Goal: Task Accomplishment & Management: Complete application form

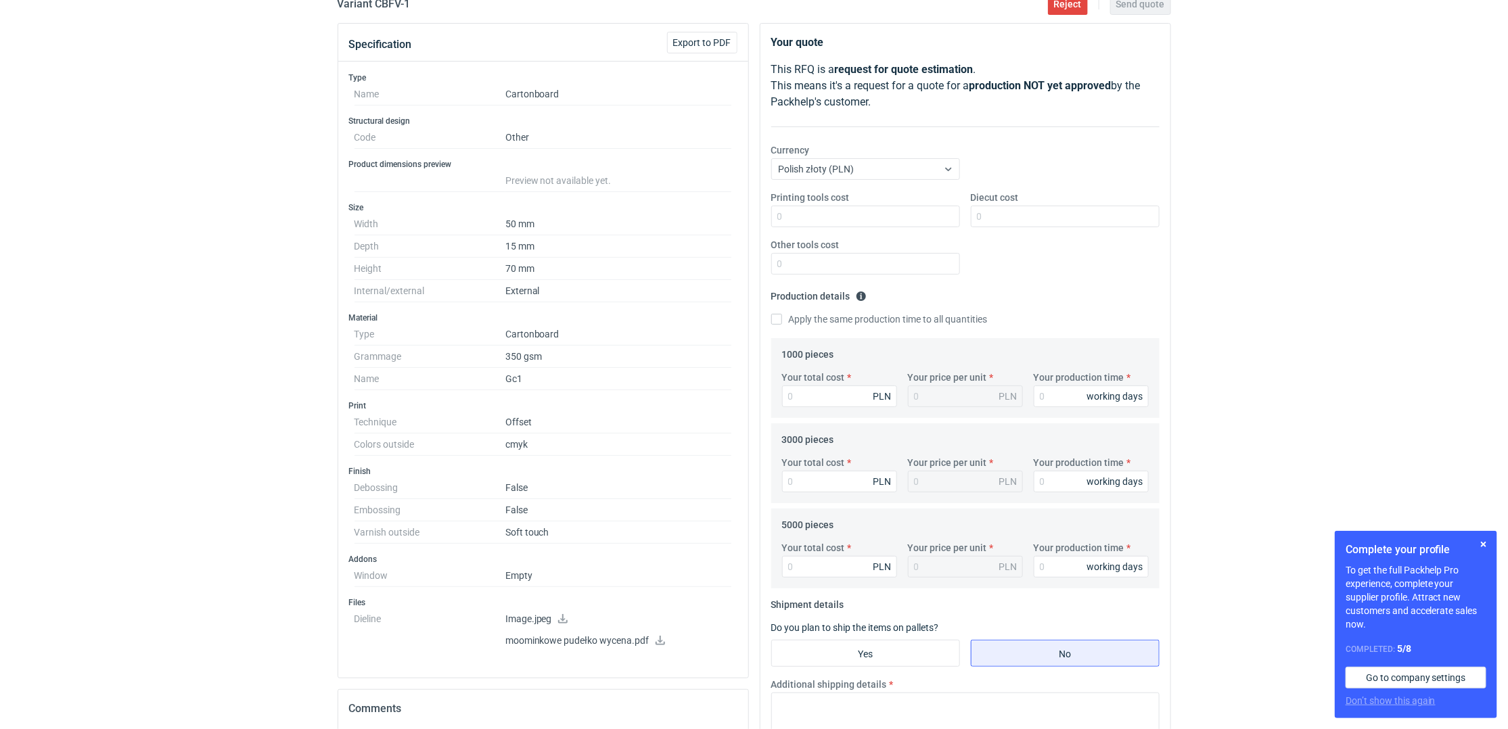
scroll to position [90, 0]
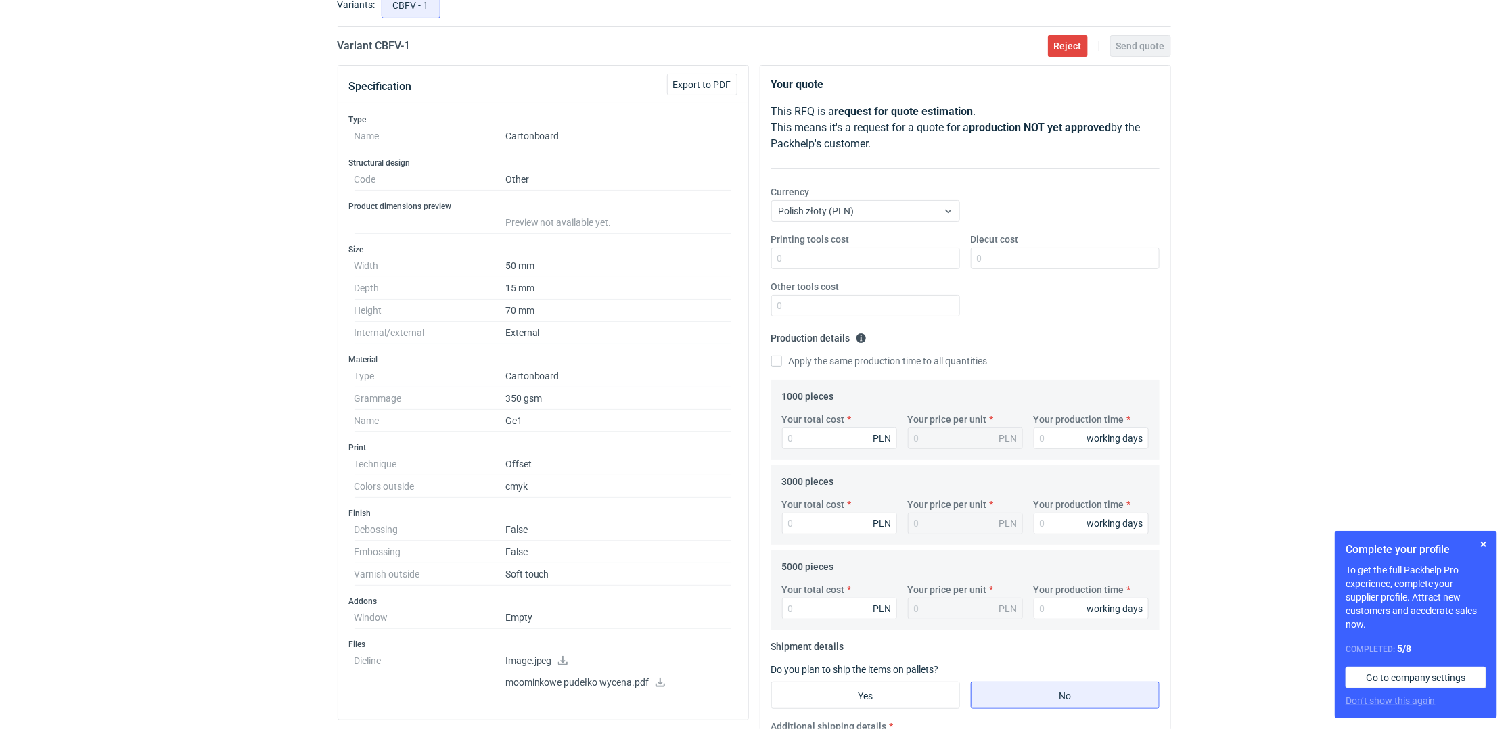
click at [564, 658] on icon at bounding box center [563, 660] width 11 height 9
click at [662, 685] on icon at bounding box center [660, 682] width 11 height 9
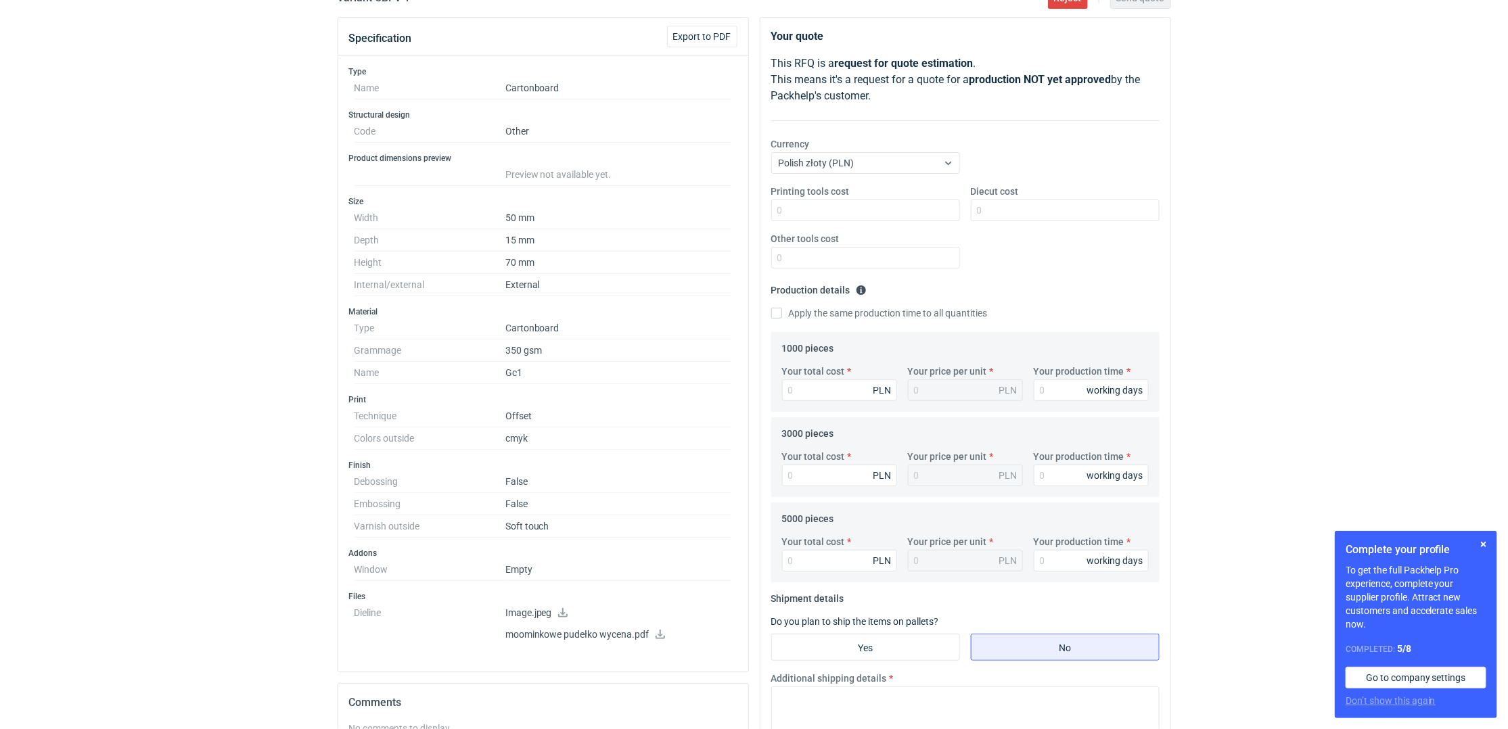
scroll to position [180, 0]
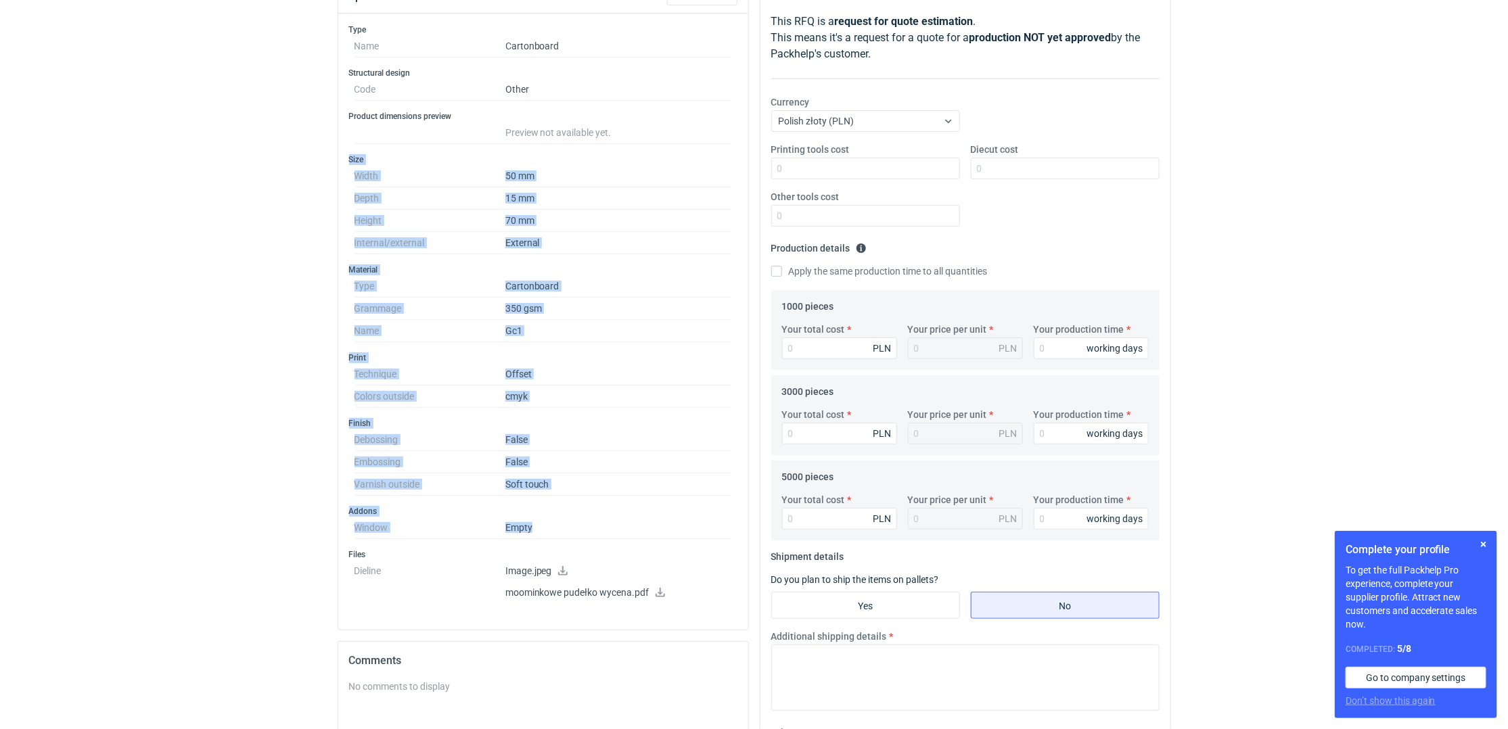
drag, startPoint x: 518, startPoint y: 541, endPoint x: 321, endPoint y: 164, distance: 426.1
click at [321, 164] on div "RFQs Specs Designs Items Orders Customers Tools Analytics 12 1 ŁK [PERSON_NAME]…" at bounding box center [754, 184] width 1508 height 729
click at [310, 152] on div "RFQs Specs Designs Items Orders Customers Tools Analytics 12 1 ŁK [PERSON_NAME]…" at bounding box center [754, 184] width 1508 height 729
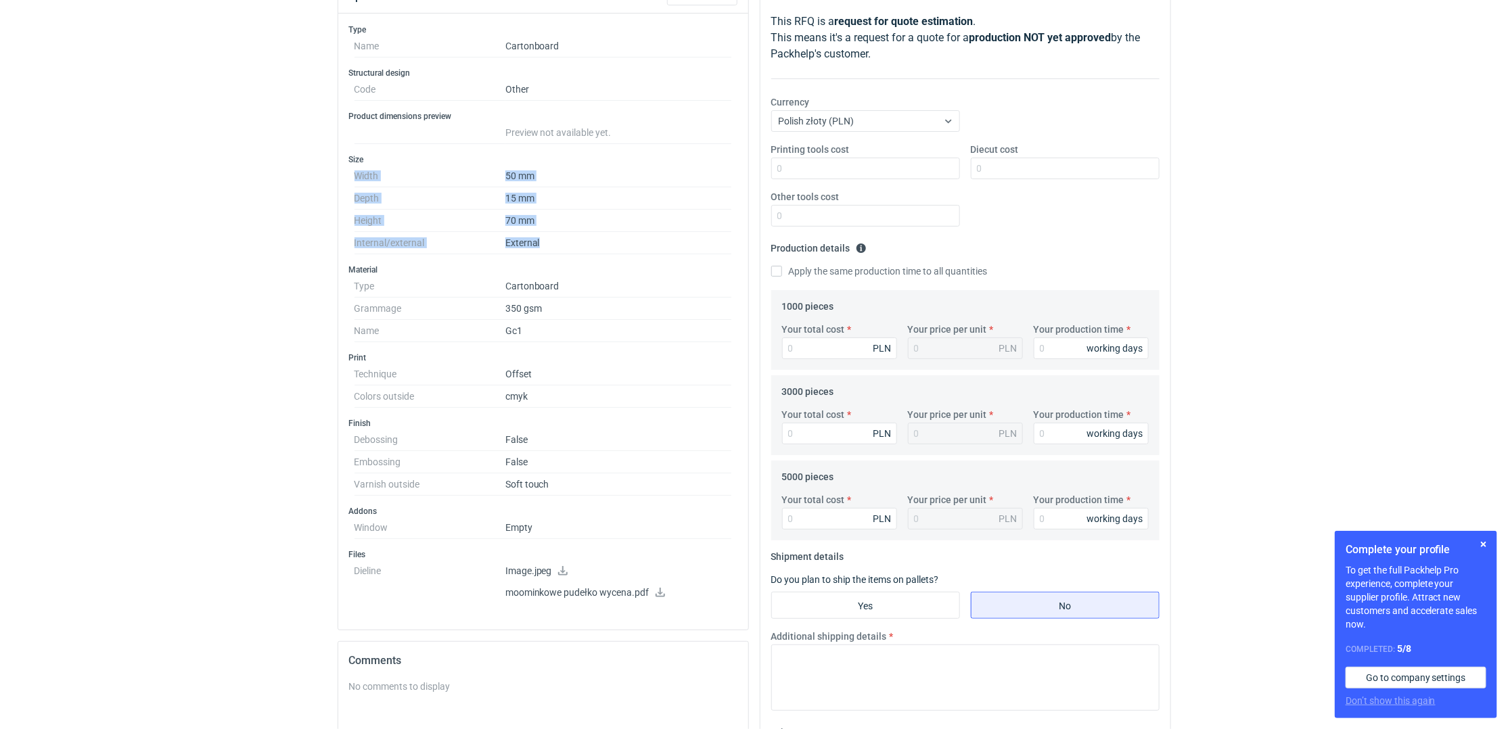
drag, startPoint x: 282, startPoint y: 173, endPoint x: 575, endPoint y: 247, distance: 302.3
click at [575, 247] on div "RFQs Specs Designs Items Orders Customers Tools Analytics 12 1 ŁK [PERSON_NAME]…" at bounding box center [754, 184] width 1508 height 729
click at [575, 247] on dd "External" at bounding box center [618, 243] width 227 height 22
drag, startPoint x: 575, startPoint y: 251, endPoint x: 294, endPoint y: 163, distance: 294.2
click at [294, 163] on div "RFQs Specs Designs Items Orders Customers Tools Analytics 12 1 ŁK [PERSON_NAME]…" at bounding box center [754, 184] width 1508 height 729
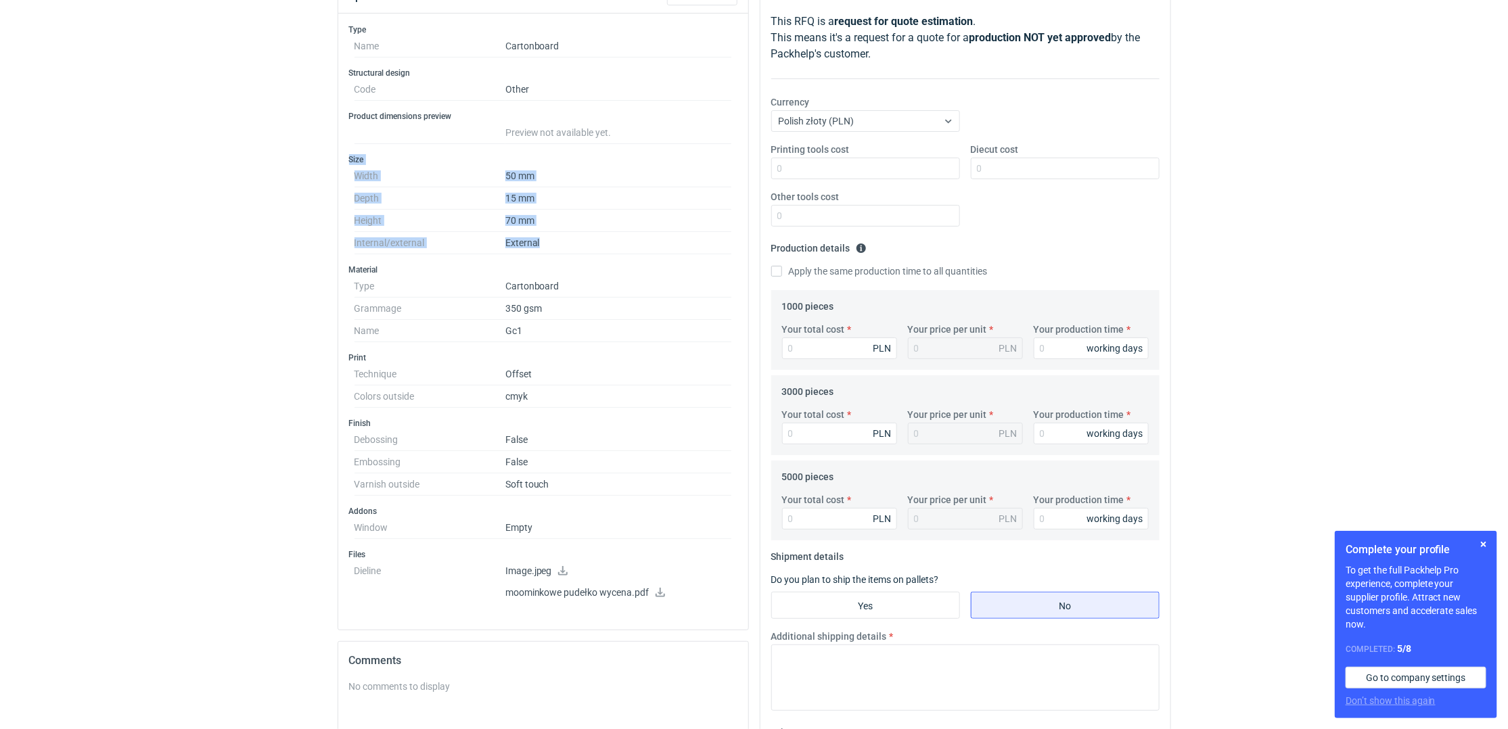
drag, startPoint x: 292, startPoint y: 173, endPoint x: 285, endPoint y: 184, distance: 13.3
click at [291, 175] on div "RFQs Specs Designs Items Orders Customers Tools Analytics 12 1 ŁK [PERSON_NAME]…" at bounding box center [754, 184] width 1508 height 729
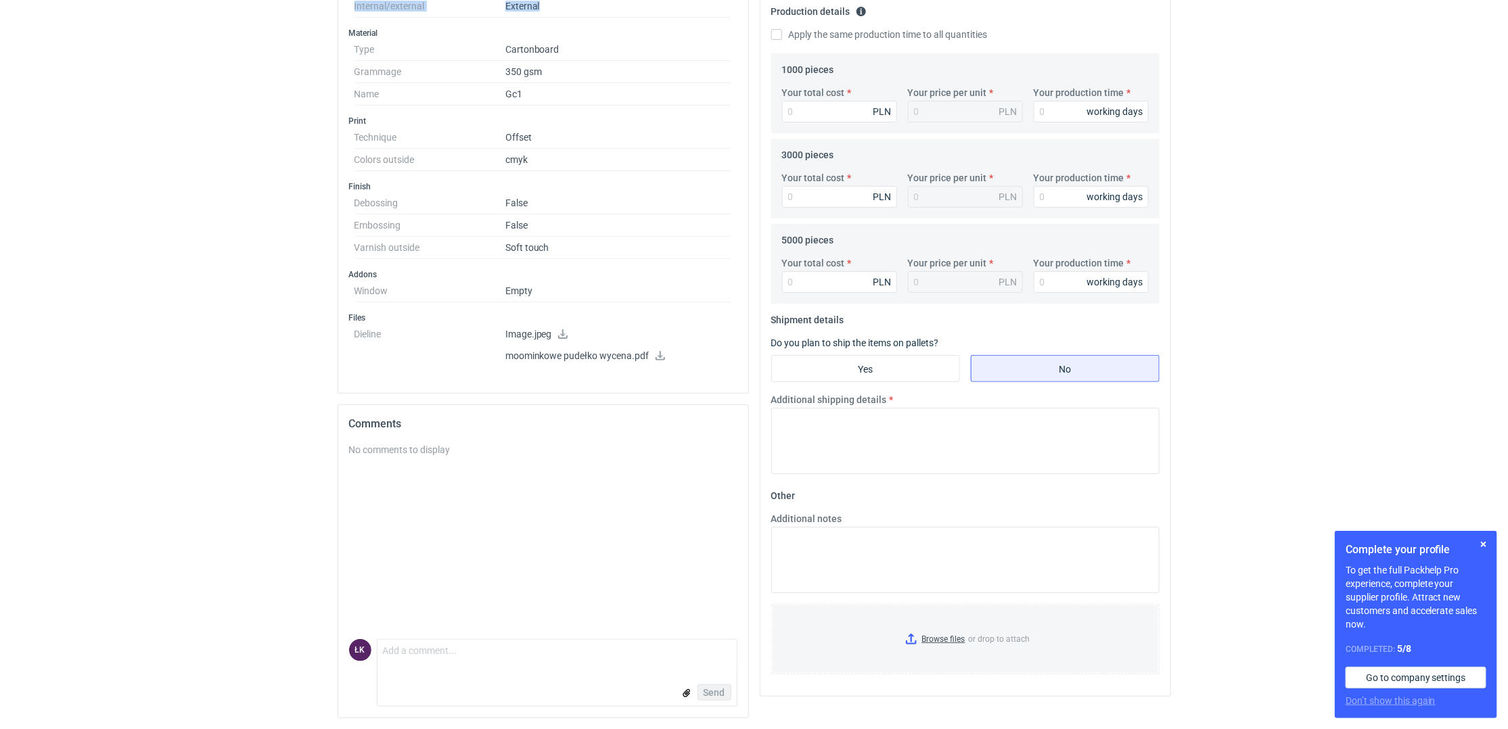
scroll to position [419, 0]
click at [400, 648] on textarea "Comment message" at bounding box center [557, 654] width 359 height 28
type textarea "Dzień dobry, wycena ma być z wkładką czy bez wkładki?"
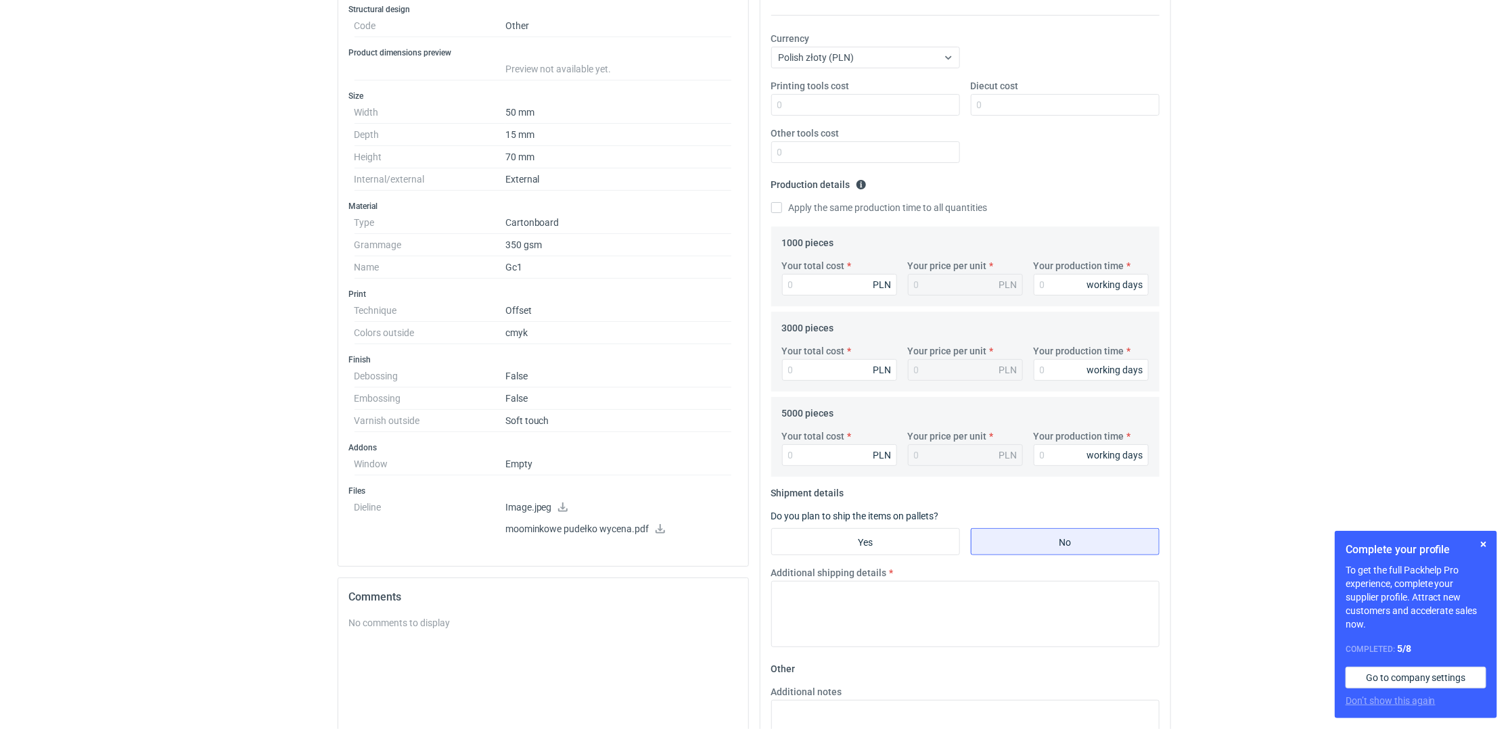
scroll to position [238, 0]
click at [151, 416] on div "RFQs Specs Designs Items Orders Customers Tools Analytics 12 1 ŁK [PERSON_NAME]…" at bounding box center [754, 126] width 1508 height 729
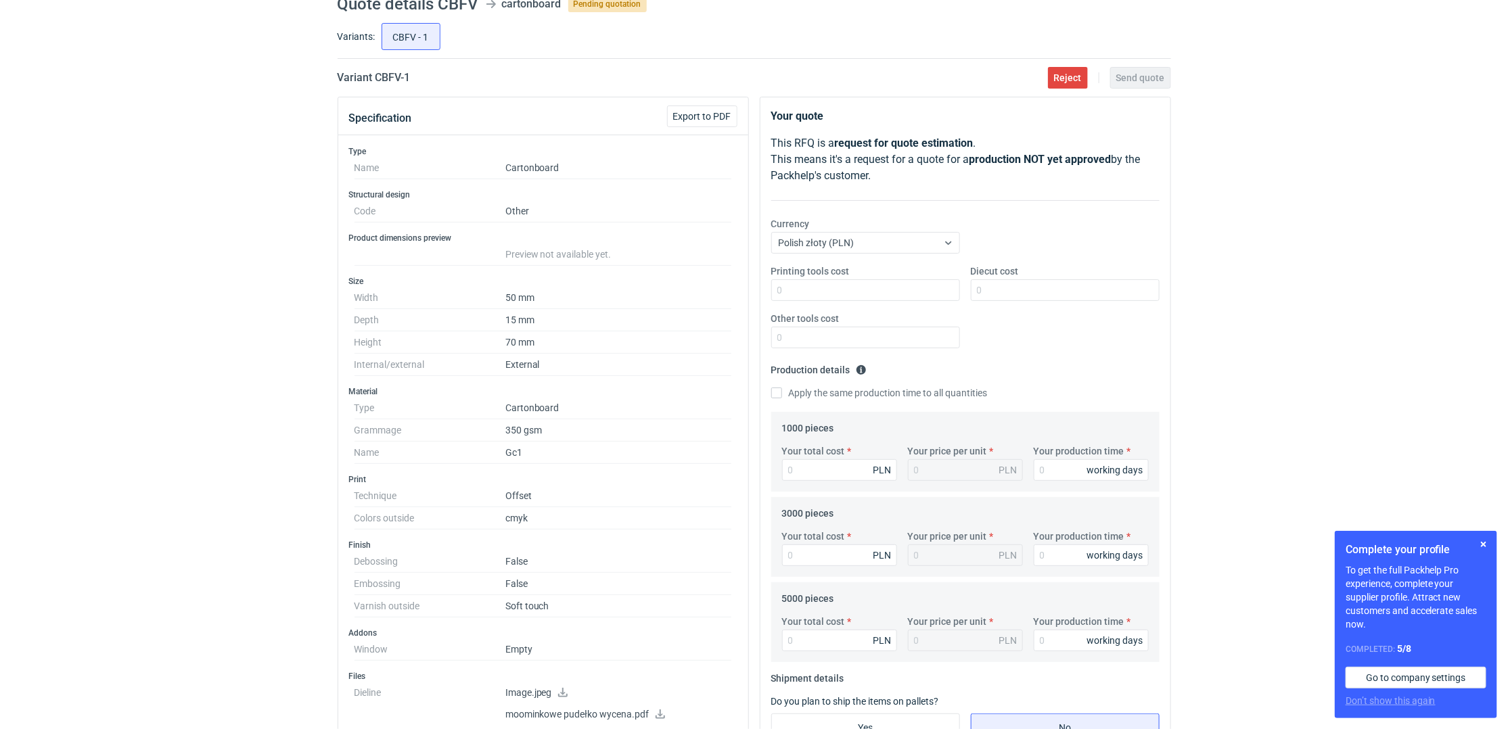
scroll to position [147, 0]
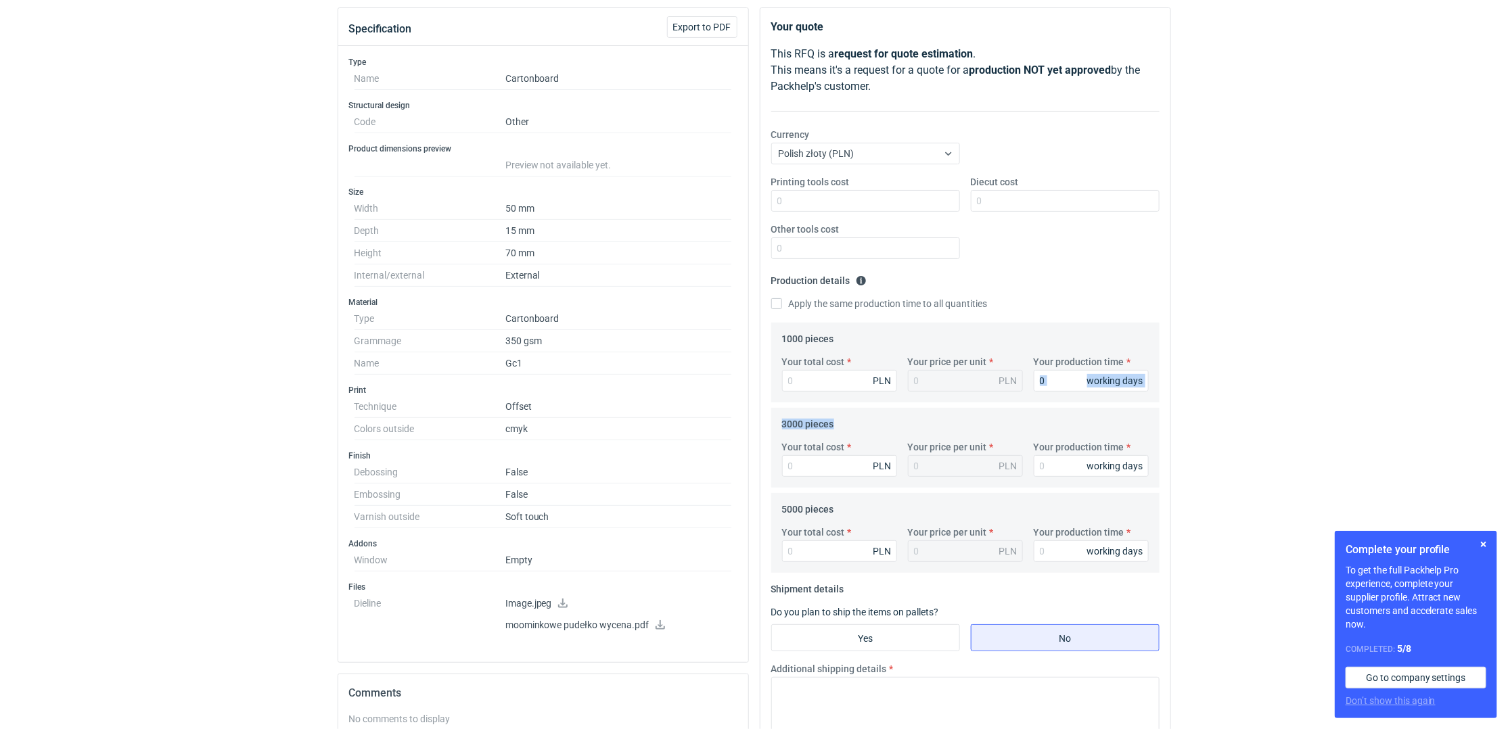
drag, startPoint x: 1507, startPoint y: 405, endPoint x: 1507, endPoint y: 390, distance: 14.9
click at [1507, 390] on div "RFQs Specs Designs Items Orders Customers Tools Analytics 12 1 ŁK [PERSON_NAME]…" at bounding box center [754, 217] width 1508 height 729
click at [1478, 544] on button "button" at bounding box center [1484, 545] width 16 height 16
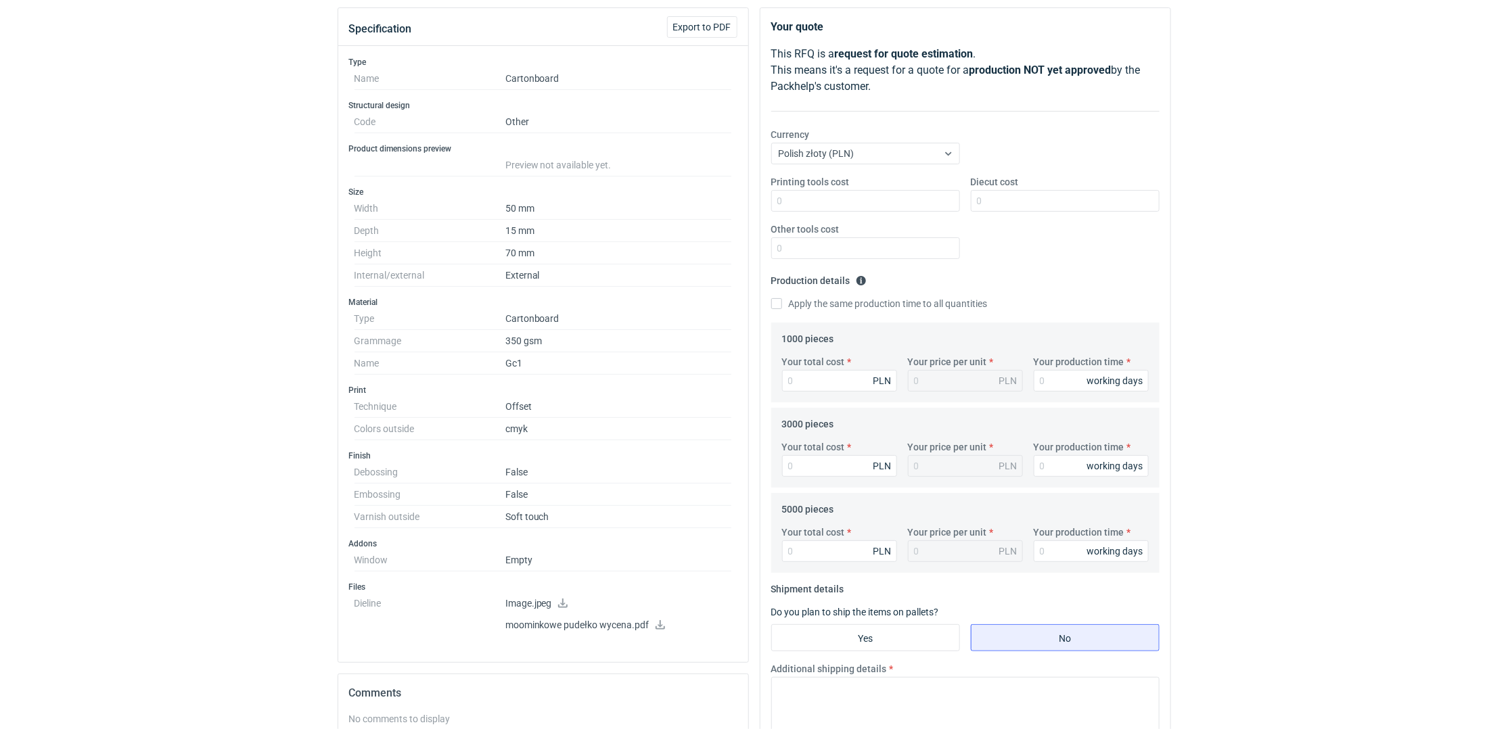
drag, startPoint x: 1507, startPoint y: 430, endPoint x: 1509, endPoint y: 396, distance: 34.5
click at [1507, 396] on html "RFQs Specs Designs Items Orders Customers Tools Analytics 12 1 ŁK [PERSON_NAME]…" at bounding box center [754, 217] width 1508 height 729
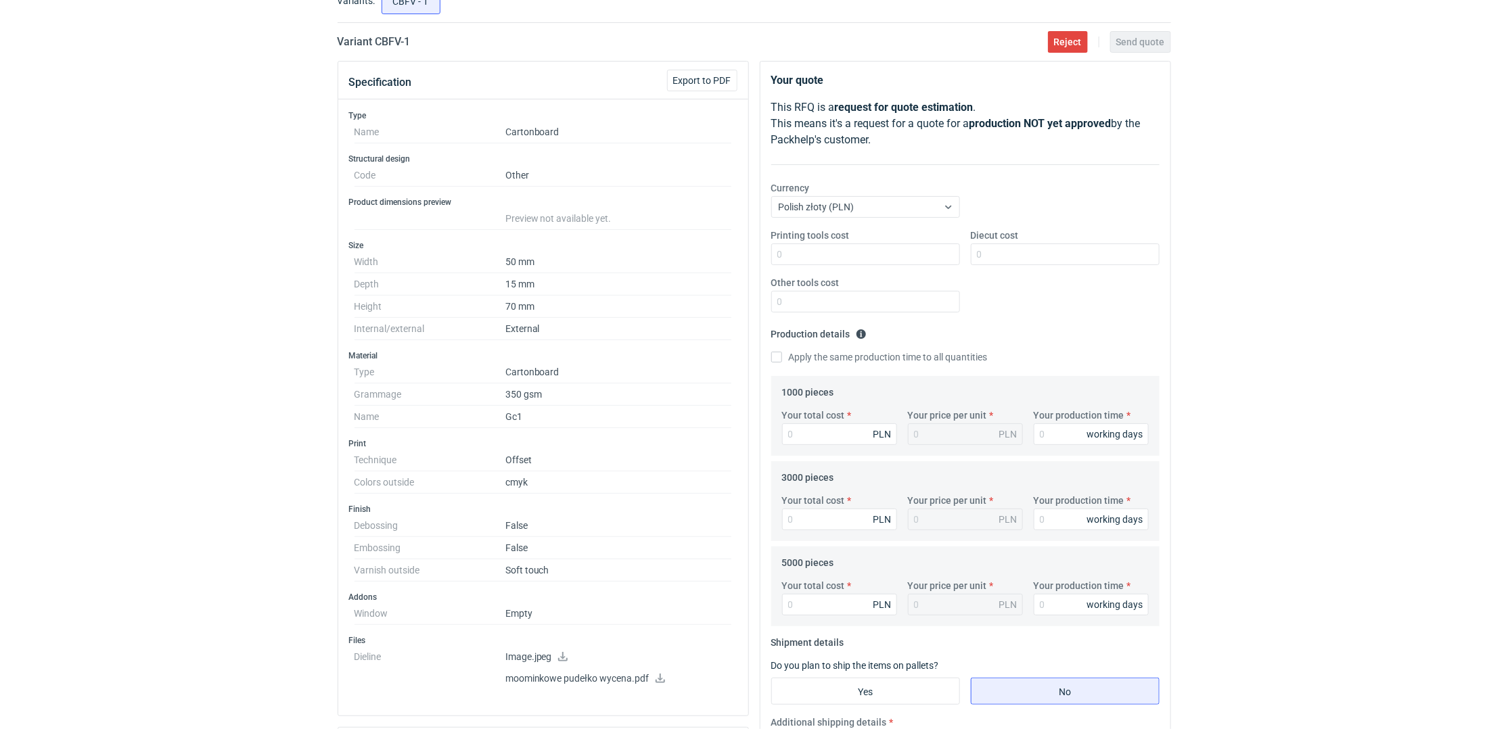
scroll to position [87, 0]
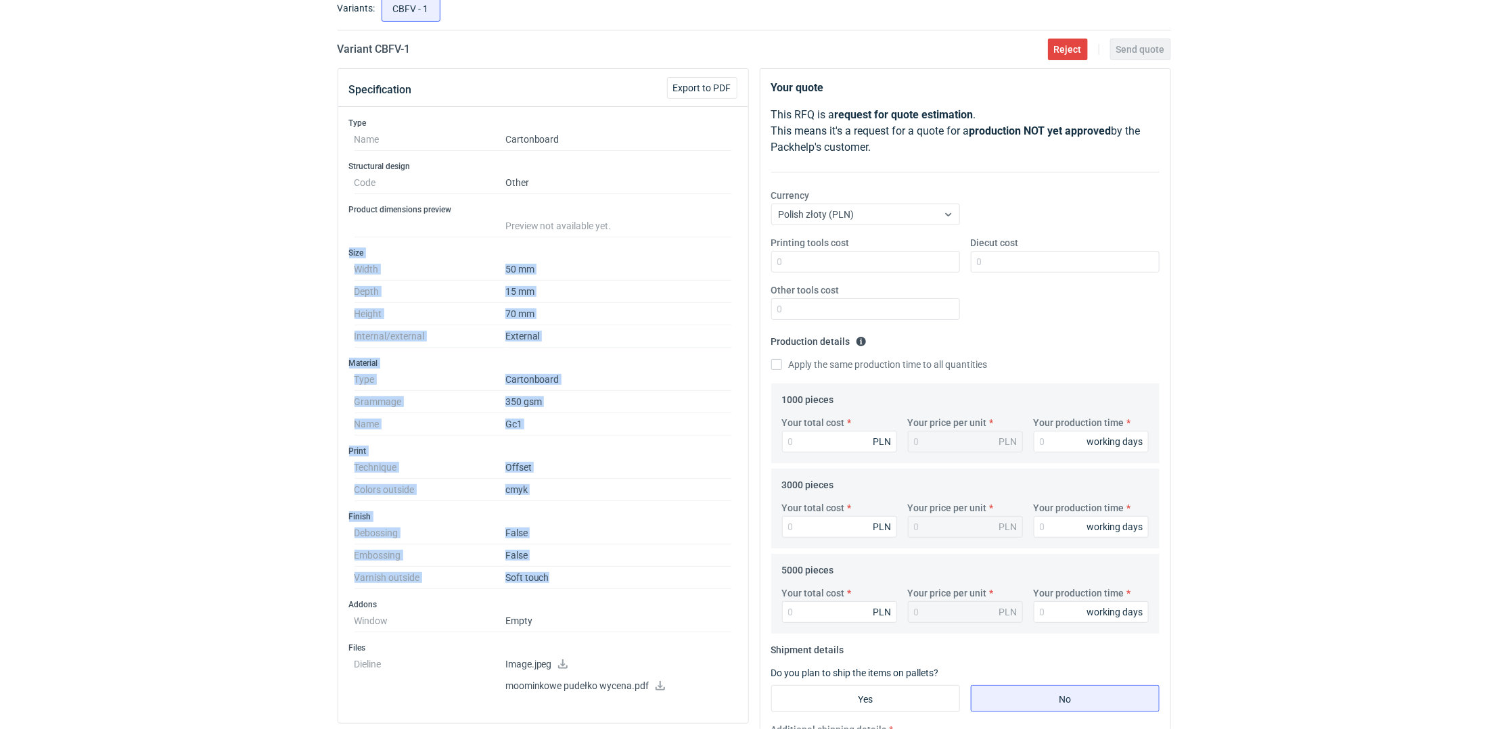
drag, startPoint x: 342, startPoint y: 258, endPoint x: 579, endPoint y: 570, distance: 391.6
click at [579, 570] on div "Type Name Cartonboard Structural design Code Other Product dimensions preview P…" at bounding box center [543, 415] width 410 height 616
click at [244, 475] on div "RFQs Specs Designs Items Orders Customers Tools Analytics 12 1 ŁK [PERSON_NAME]…" at bounding box center [754, 277] width 1508 height 729
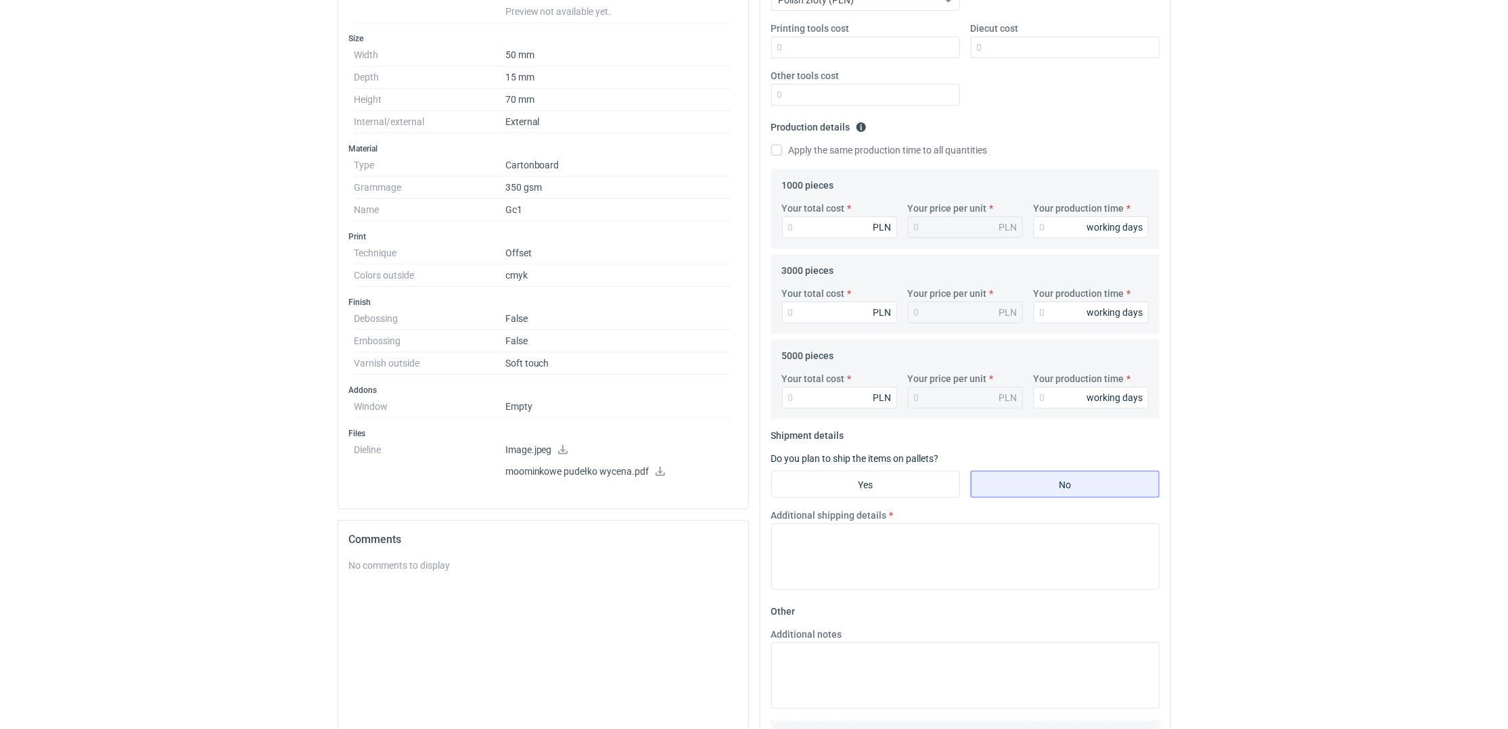
scroll to position [419, 0]
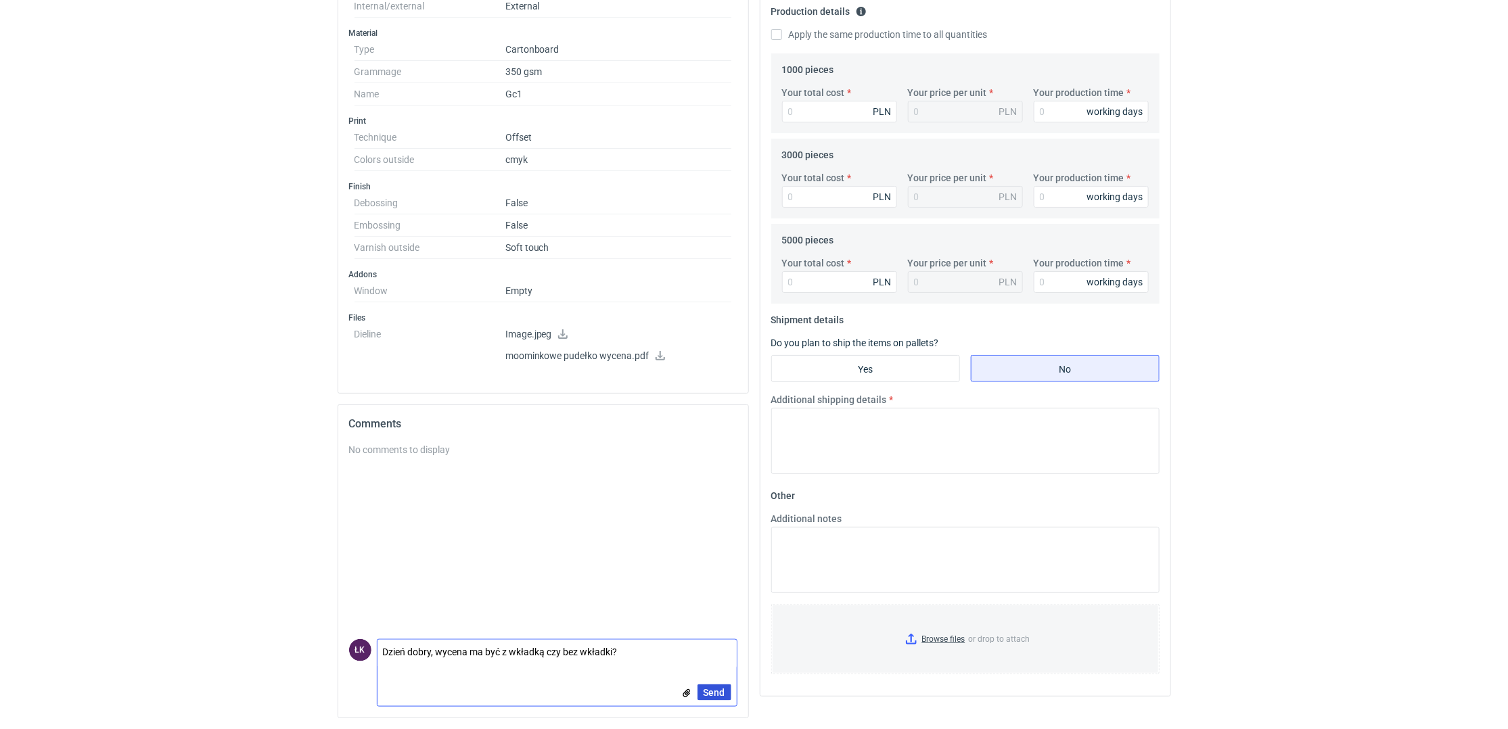
click at [724, 697] on span "Send" at bounding box center [715, 692] width 22 height 9
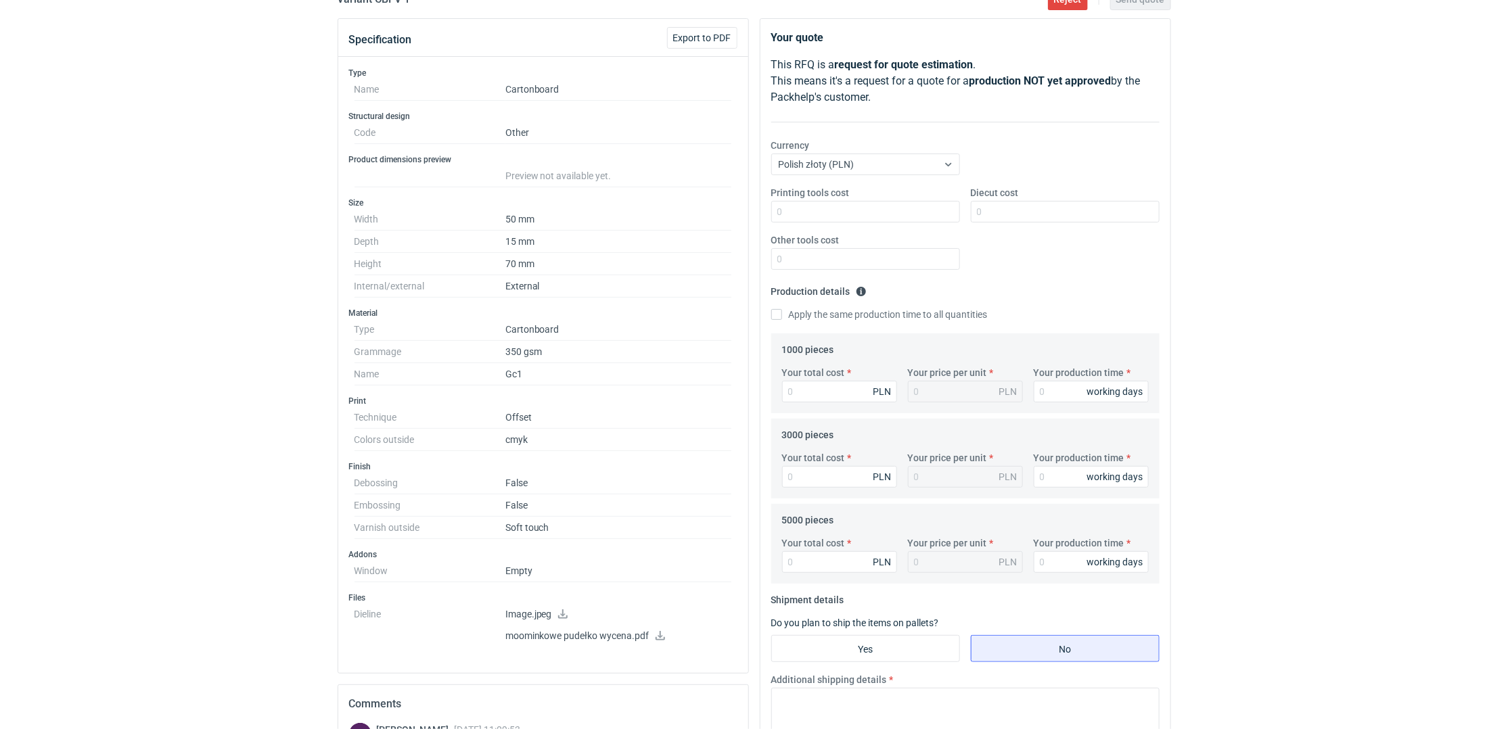
scroll to position [271, 0]
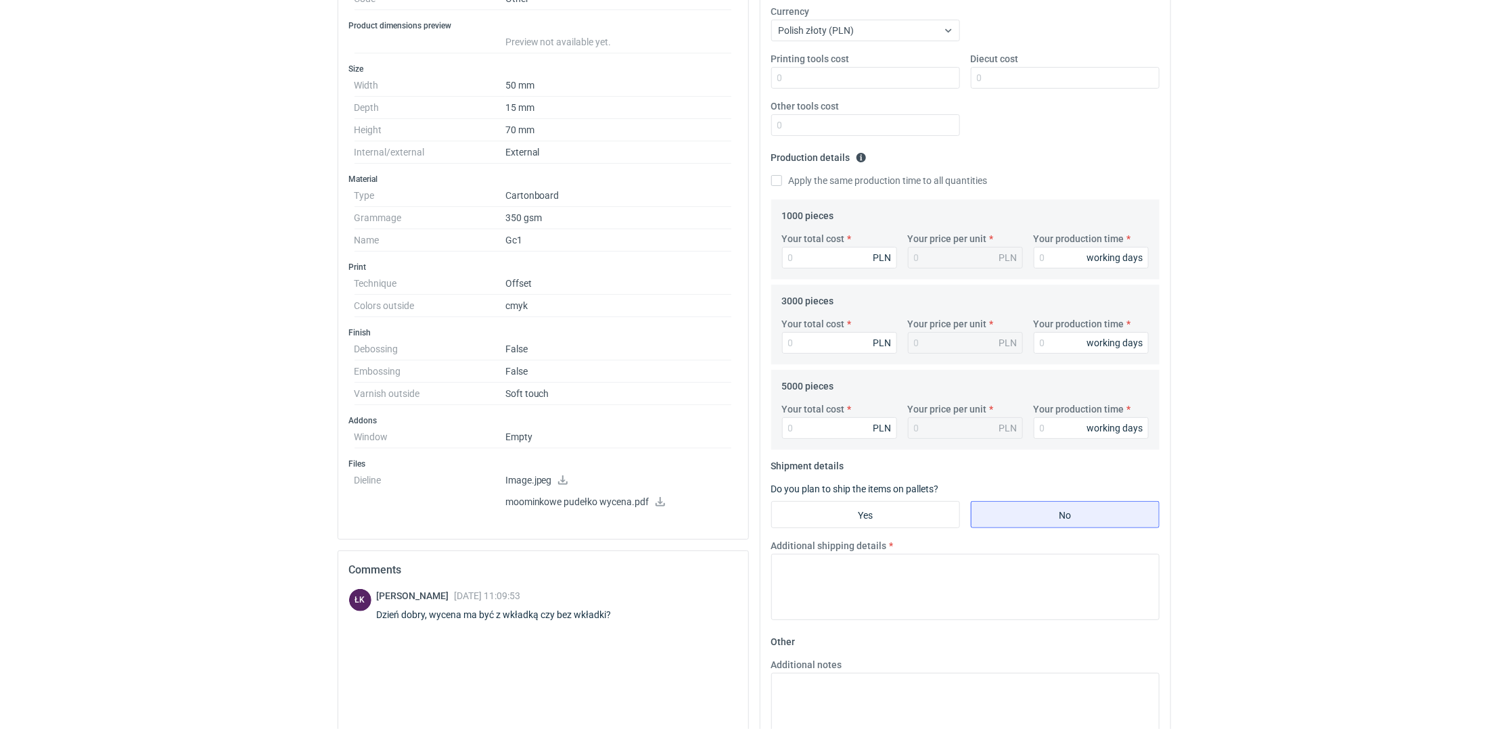
click at [173, 351] on div "RFQs Specs Designs Items Orders Customers Tools Analytics 12 1 ŁK [PERSON_NAME]…" at bounding box center [754, 93] width 1508 height 729
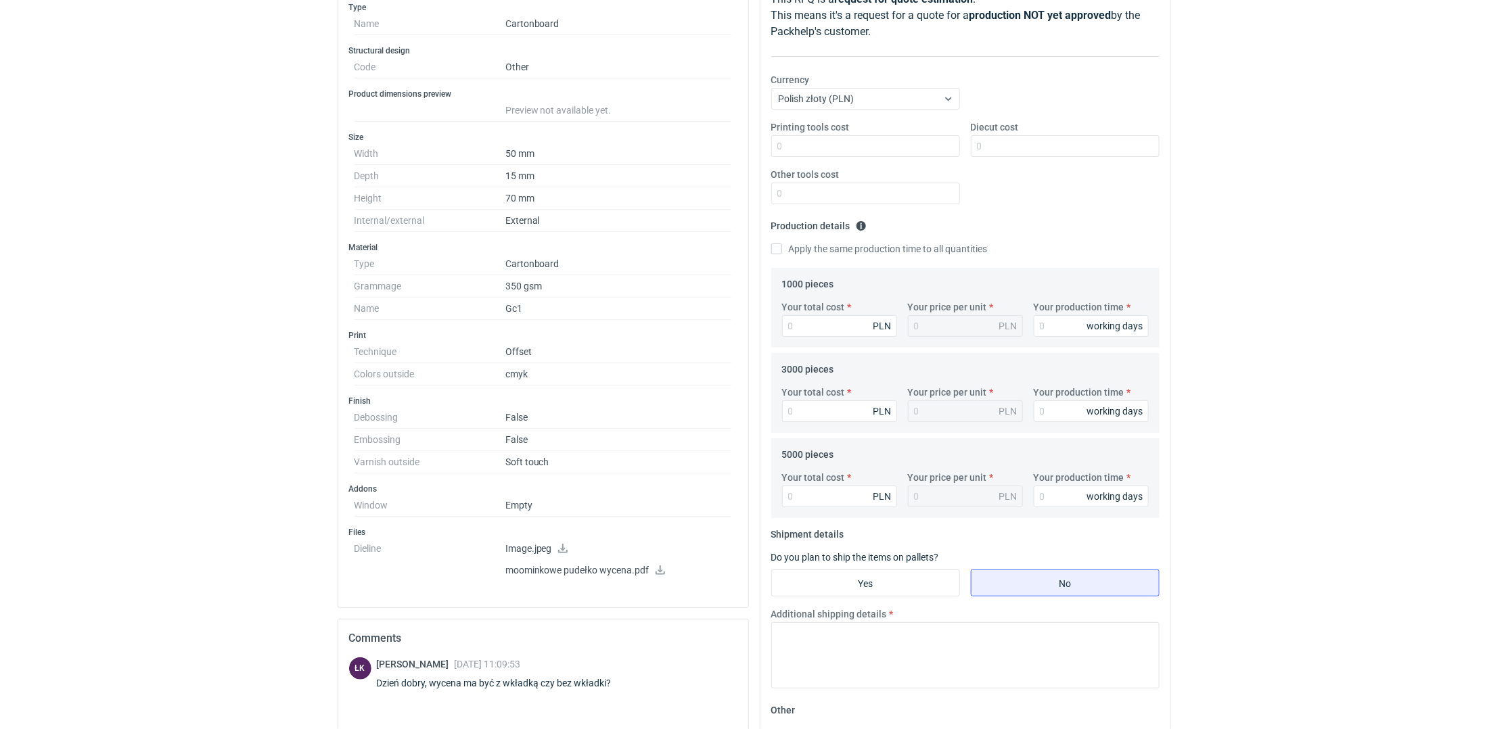
scroll to position [147, 0]
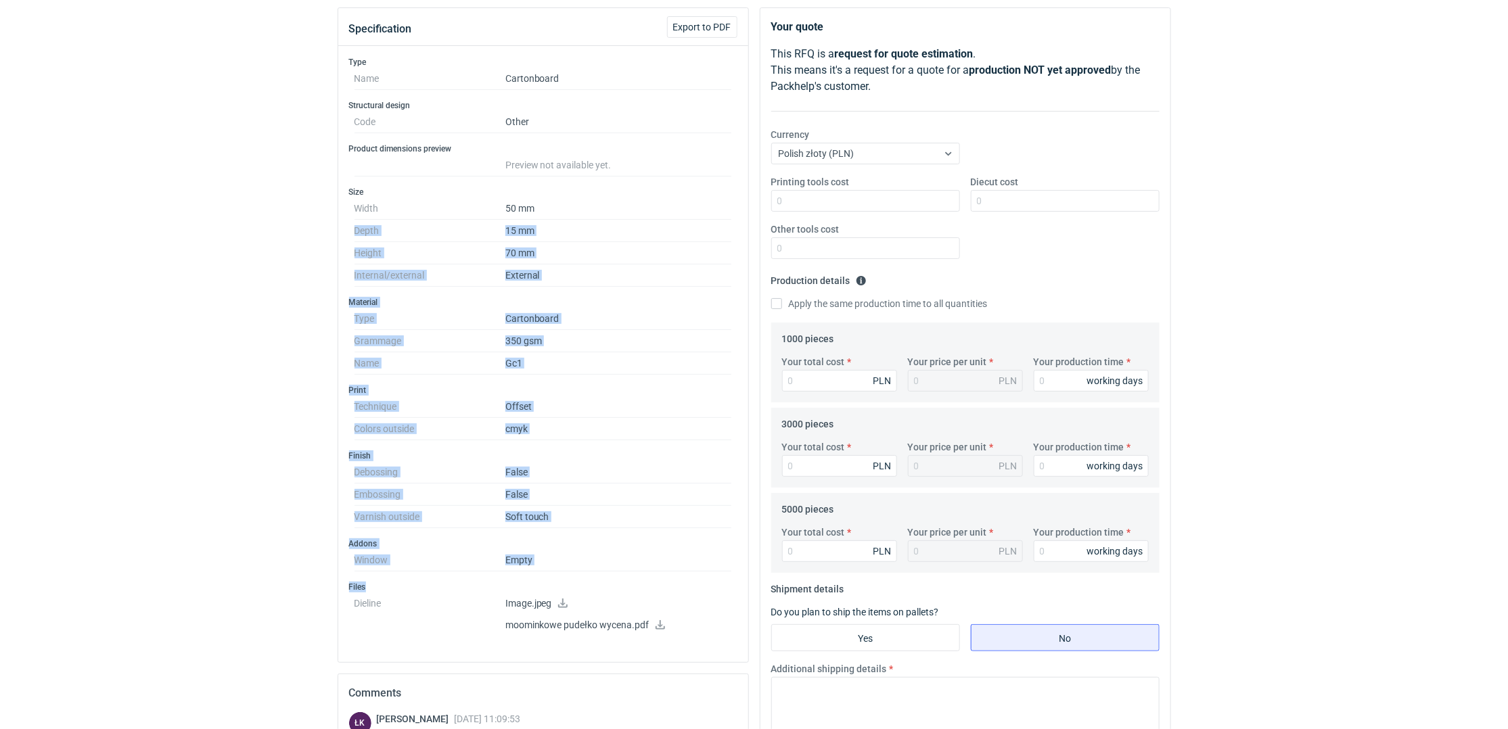
drag, startPoint x: 704, startPoint y: 577, endPoint x: 335, endPoint y: 230, distance: 506.9
click at [335, 230] on div "Specification Export to PDF Type Name Cartonboard Structural design Code Other …" at bounding box center [543, 502] width 422 height 991
click at [223, 355] on div "RFQs Specs Designs Items Orders Customers Tools Analytics 12 1 ŁK [PERSON_NAME]…" at bounding box center [754, 217] width 1508 height 729
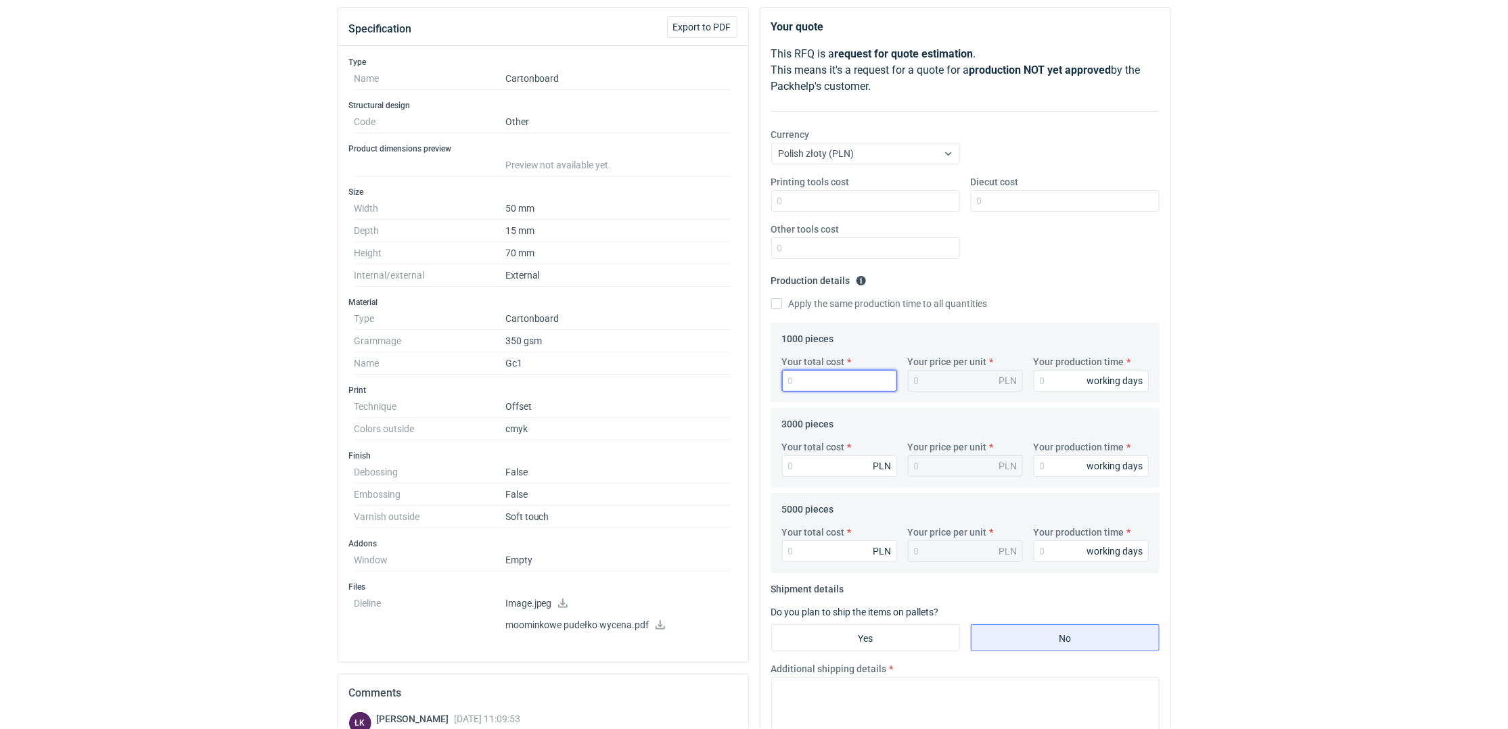
click at [800, 382] on input "Your total cost" at bounding box center [839, 381] width 115 height 22
type input "2700"
type input "2.7"
type input "2700"
click at [1049, 387] on input "Your production time" at bounding box center [1091, 381] width 115 height 22
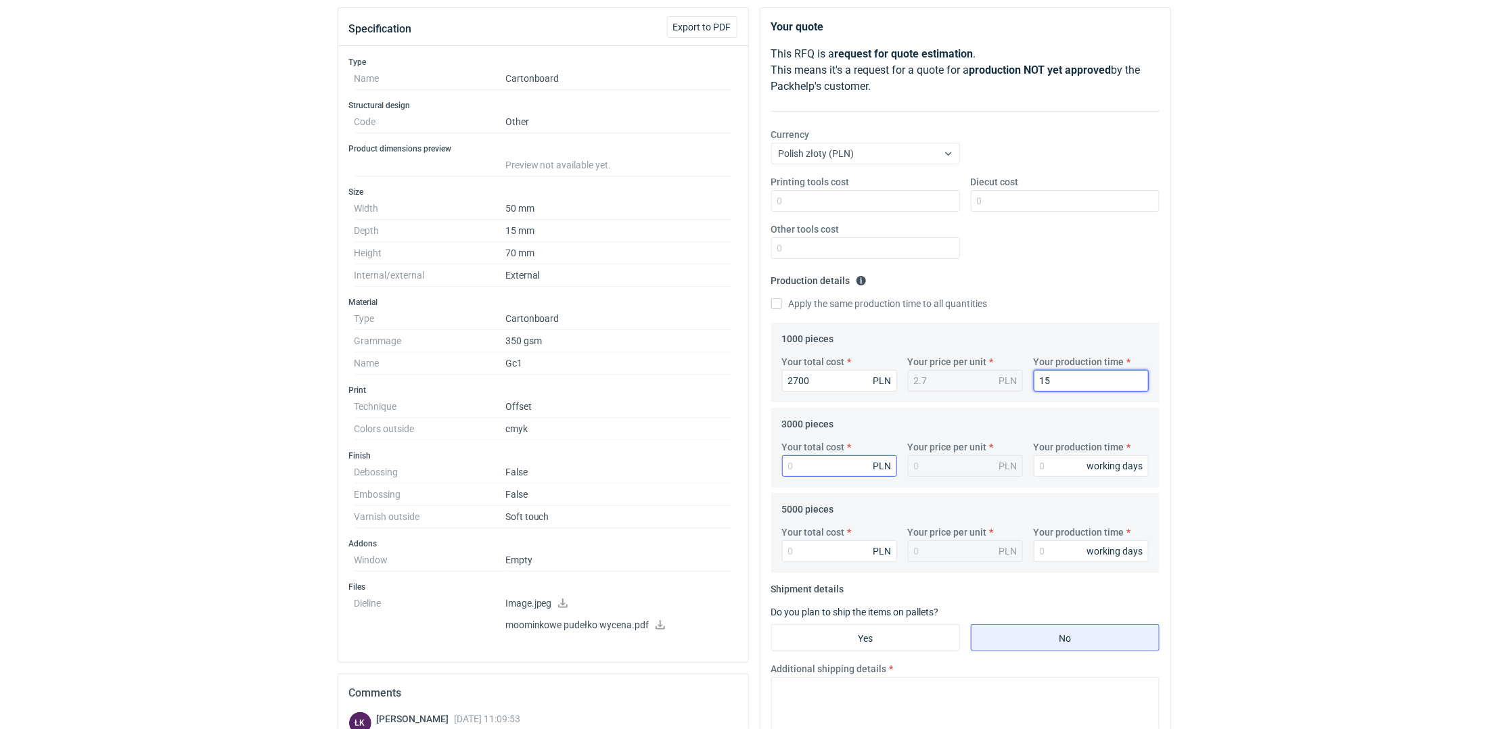
type input "15"
click at [786, 472] on input "Your total cost" at bounding box center [839, 466] width 115 height 22
type input "2970"
type input "0.99"
type input "2970"
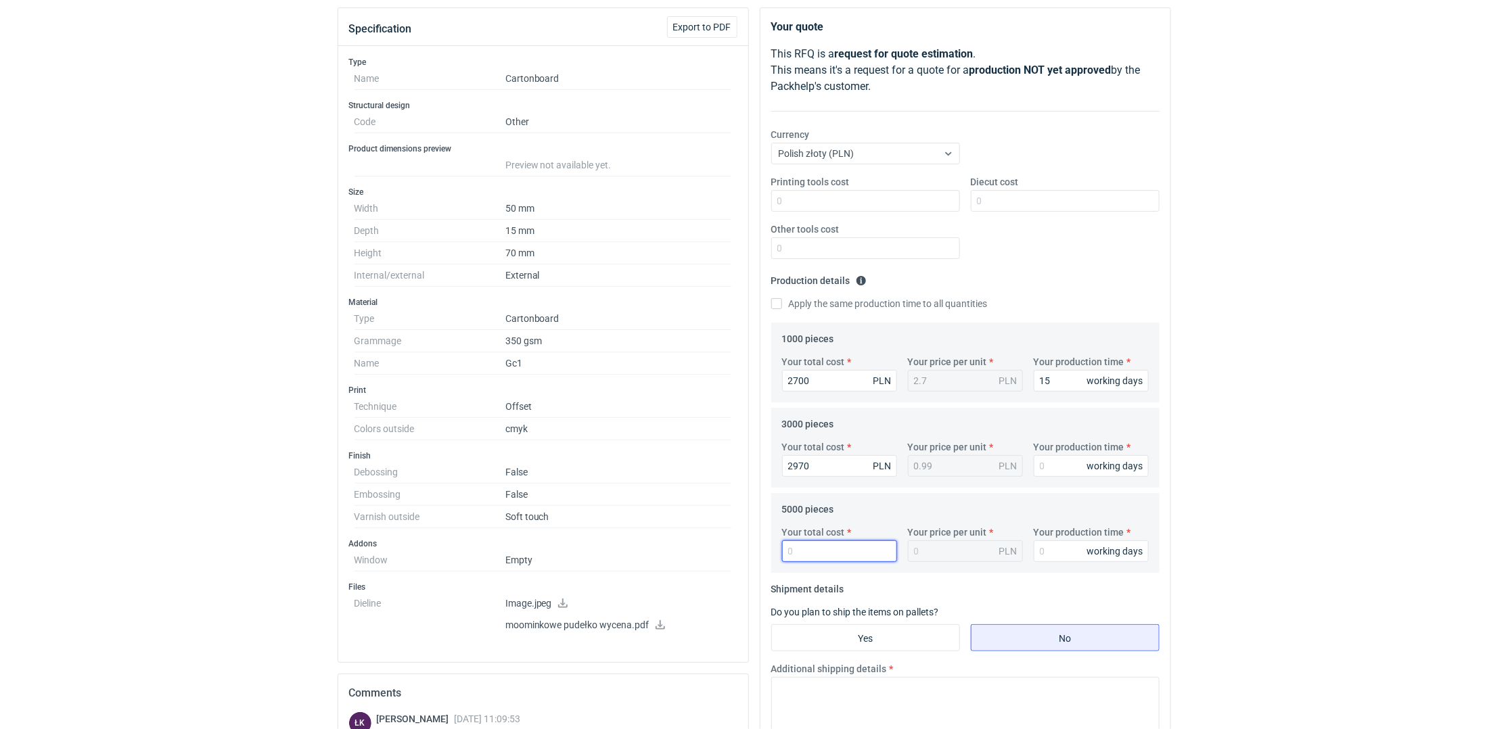
click at [810, 557] on input "Your total cost" at bounding box center [839, 552] width 115 height 22
type input "3400"
type input "0.68"
type input "3400"
click at [872, 304] on label "Apply the same production time to all quantities" at bounding box center [879, 304] width 217 height 14
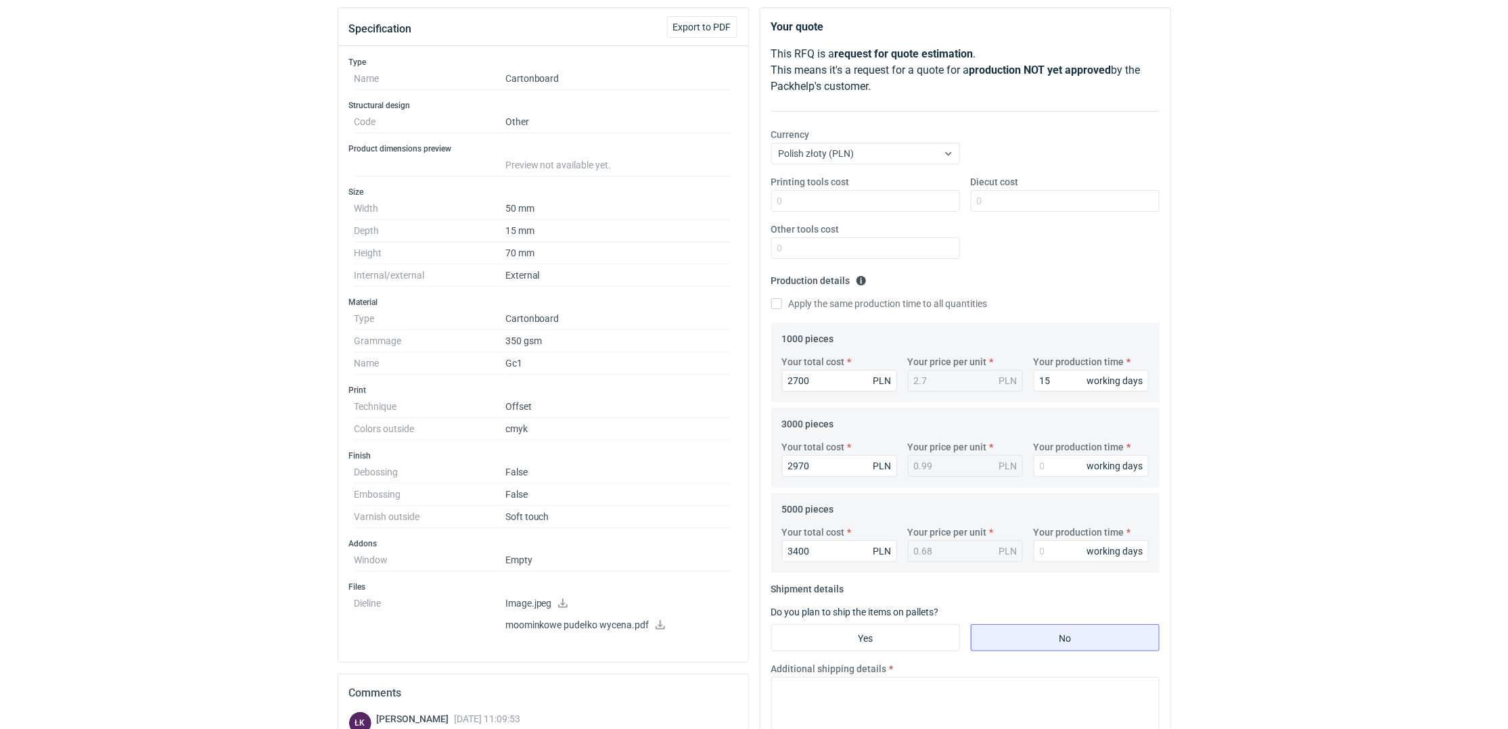
click at [782, 304] on input "Apply the same production time to all quantities" at bounding box center [776, 303] width 11 height 11
checkbox input "true"
type input "15"
click at [1011, 196] on input "Diecut cost" at bounding box center [1065, 201] width 189 height 22
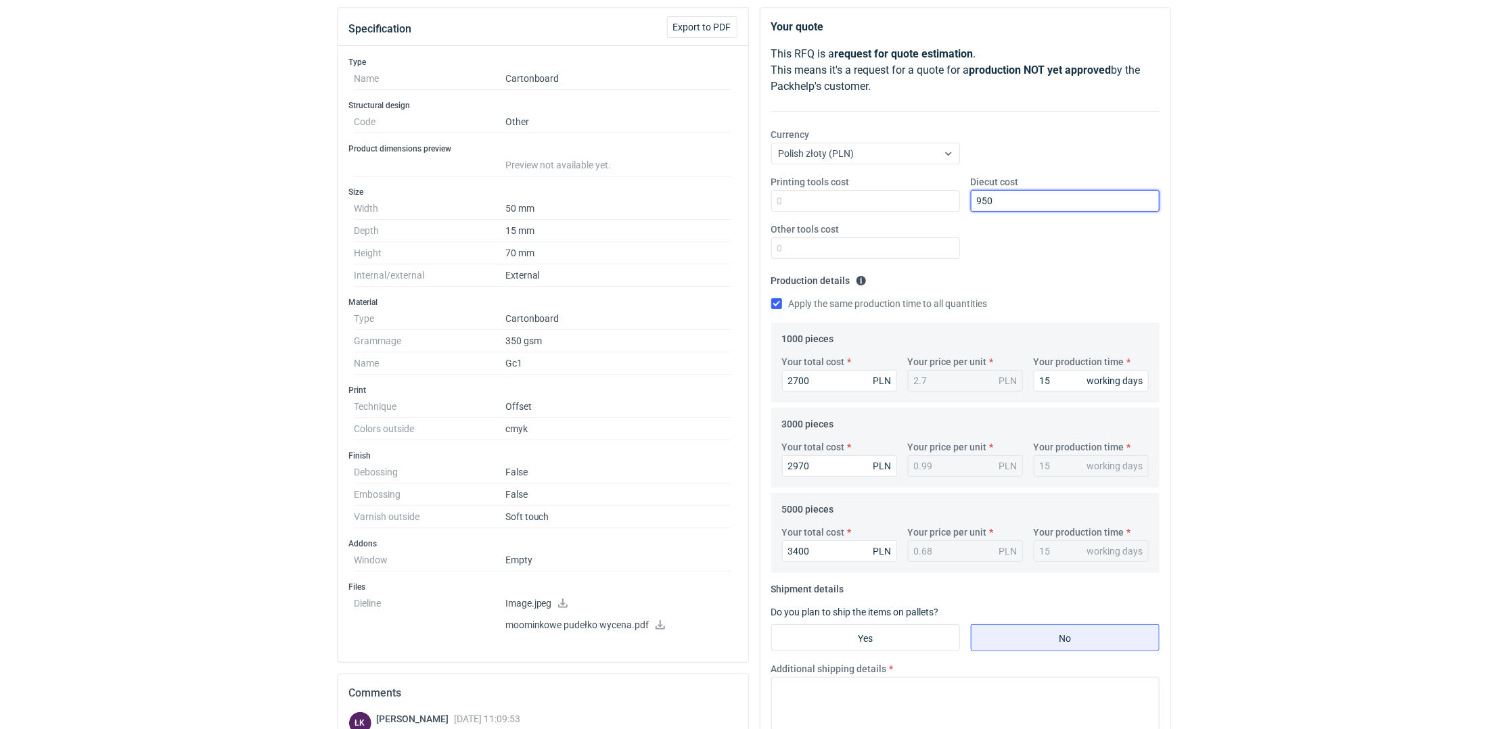
type input "950"
drag, startPoint x: 1334, startPoint y: 393, endPoint x: 1287, endPoint y: 401, distance: 47.4
click at [1334, 393] on div "RFQs Specs Designs Items Orders Customers Tools Analytics 12 1 ŁK [PERSON_NAME]…" at bounding box center [754, 217] width 1508 height 729
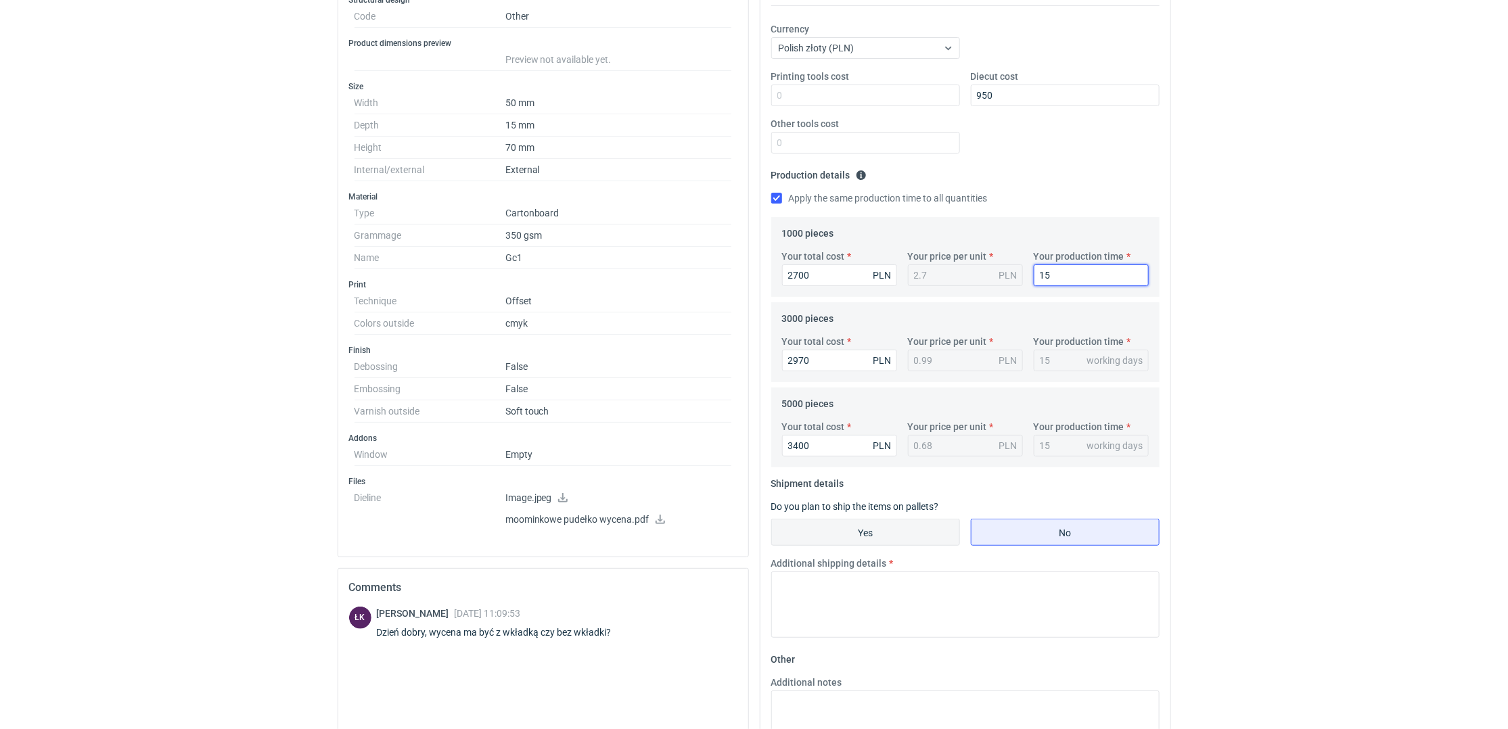
scroll to position [328, 0]
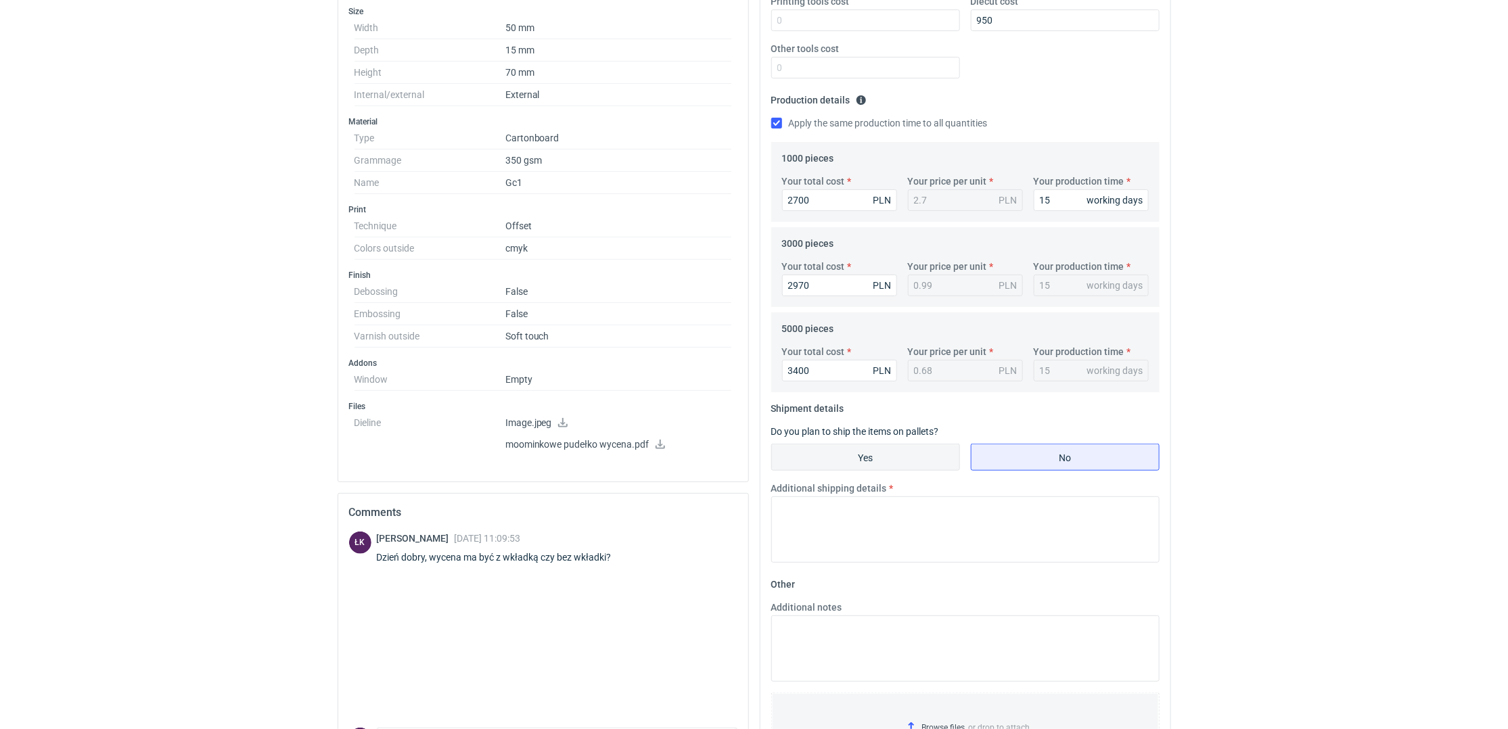
click at [850, 447] on input "Yes" at bounding box center [865, 458] width 187 height 26
radio input "true"
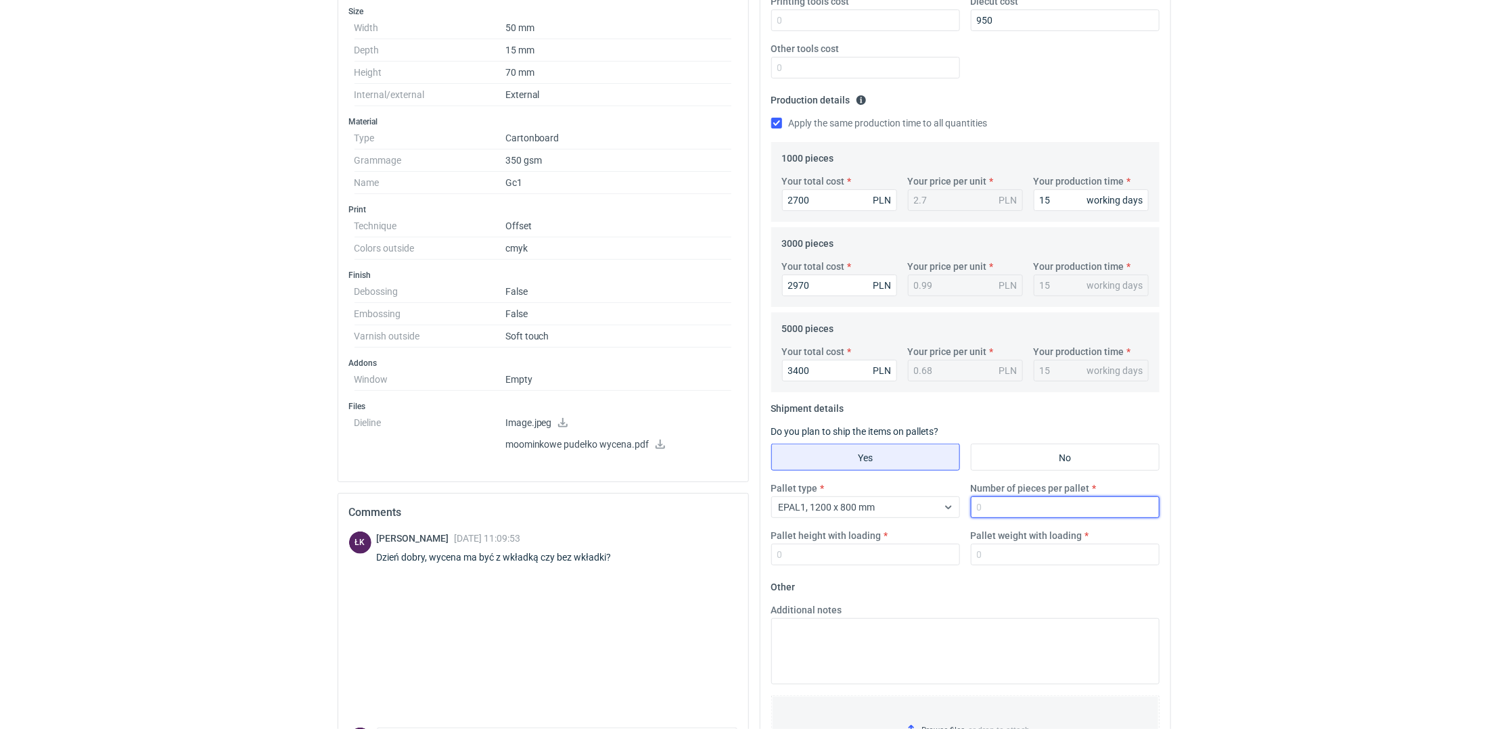
click at [1043, 507] on input "Number of pieces per pallet" at bounding box center [1065, 508] width 189 height 22
type input "5000"
click at [1018, 564] on input "Pallet weight with loading" at bounding box center [1065, 555] width 189 height 22
type input "120"
click at [940, 509] on div at bounding box center [949, 507] width 22 height 11
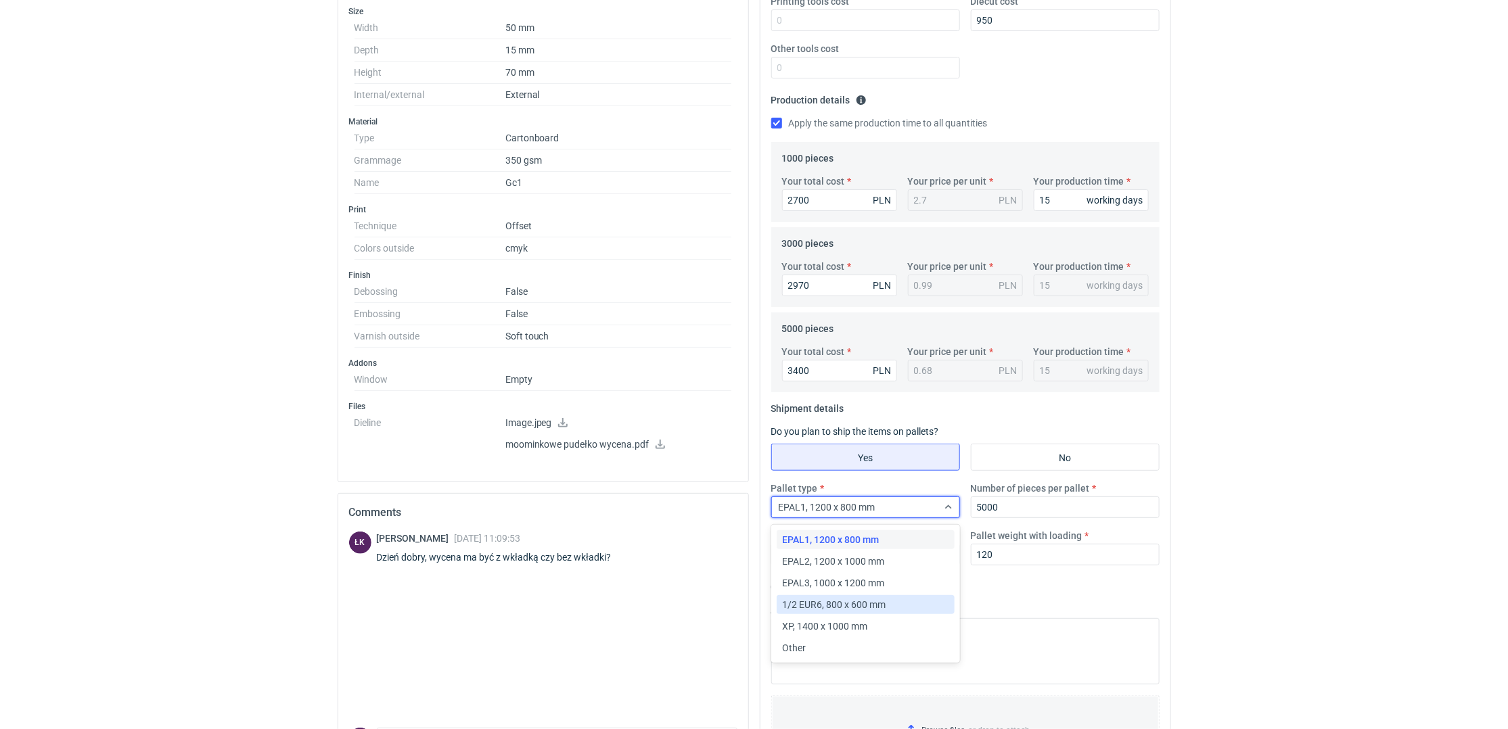
click at [834, 606] on span "1/2 EUR6, 800 x 600 mm" at bounding box center [834, 605] width 104 height 14
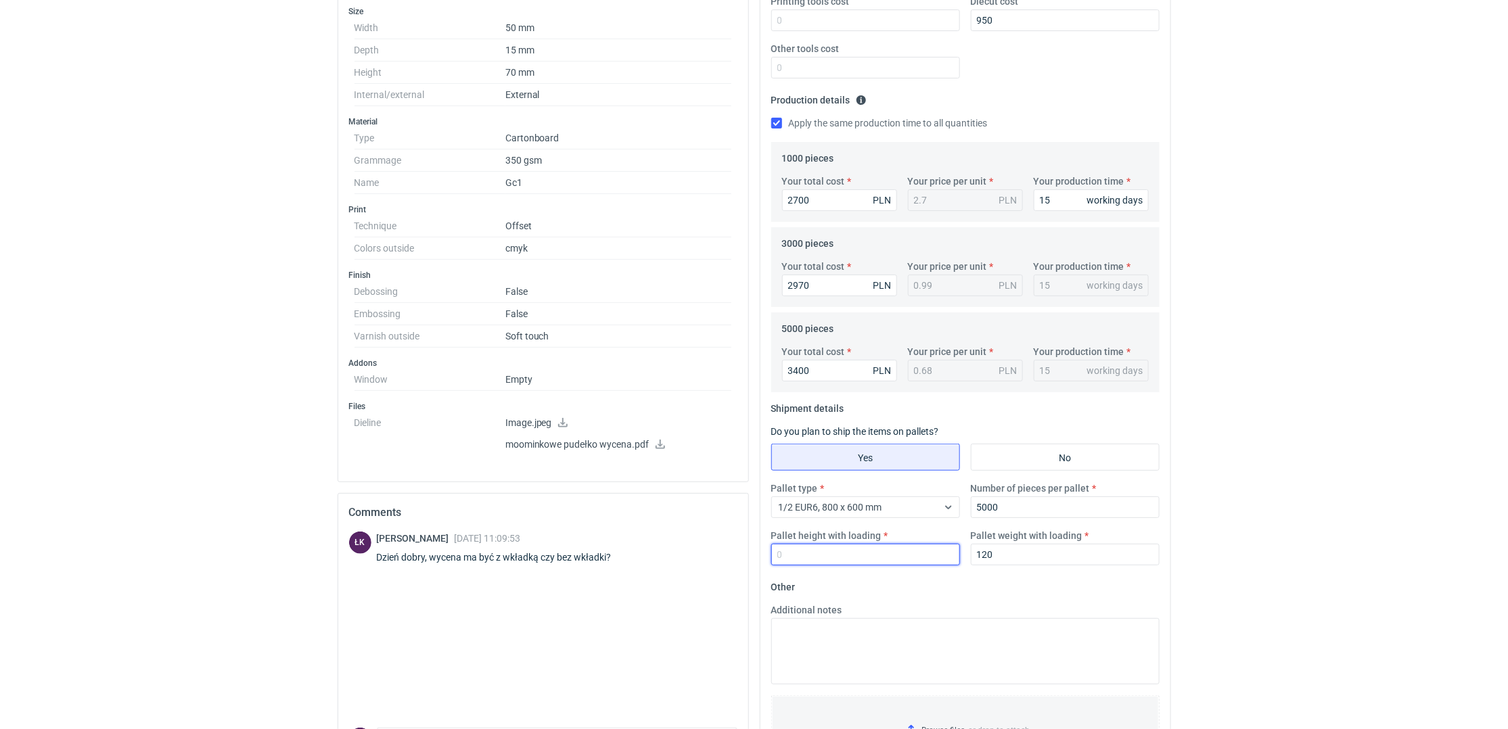
click at [815, 555] on input "Pallet height with loading" at bounding box center [865, 555] width 189 height 22
type input "150"
click at [1315, 401] on html "RFQs Specs Designs Items Orders Customers Tools Analytics 12 1 ŁK [PERSON_NAME]…" at bounding box center [754, 36] width 1508 height 729
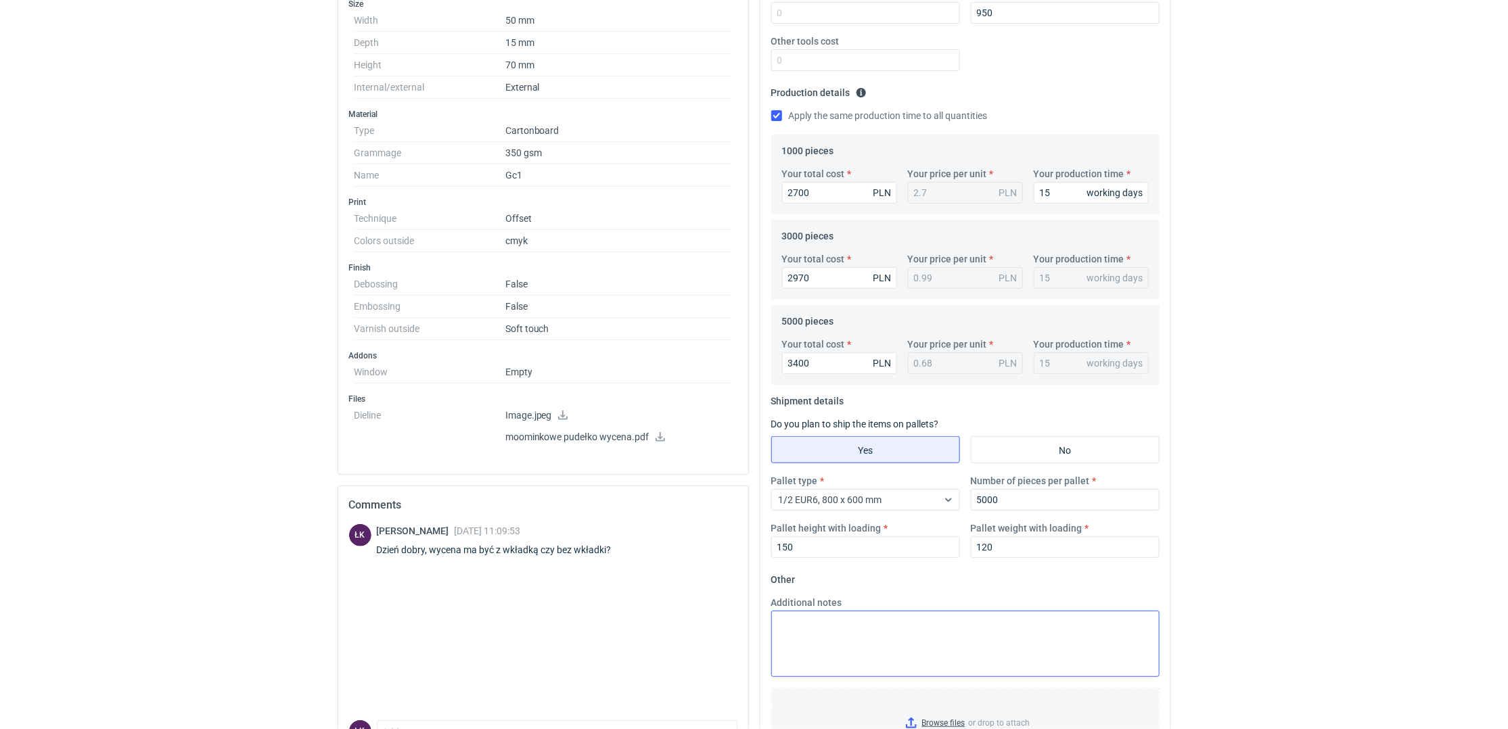
scroll to position [419, 0]
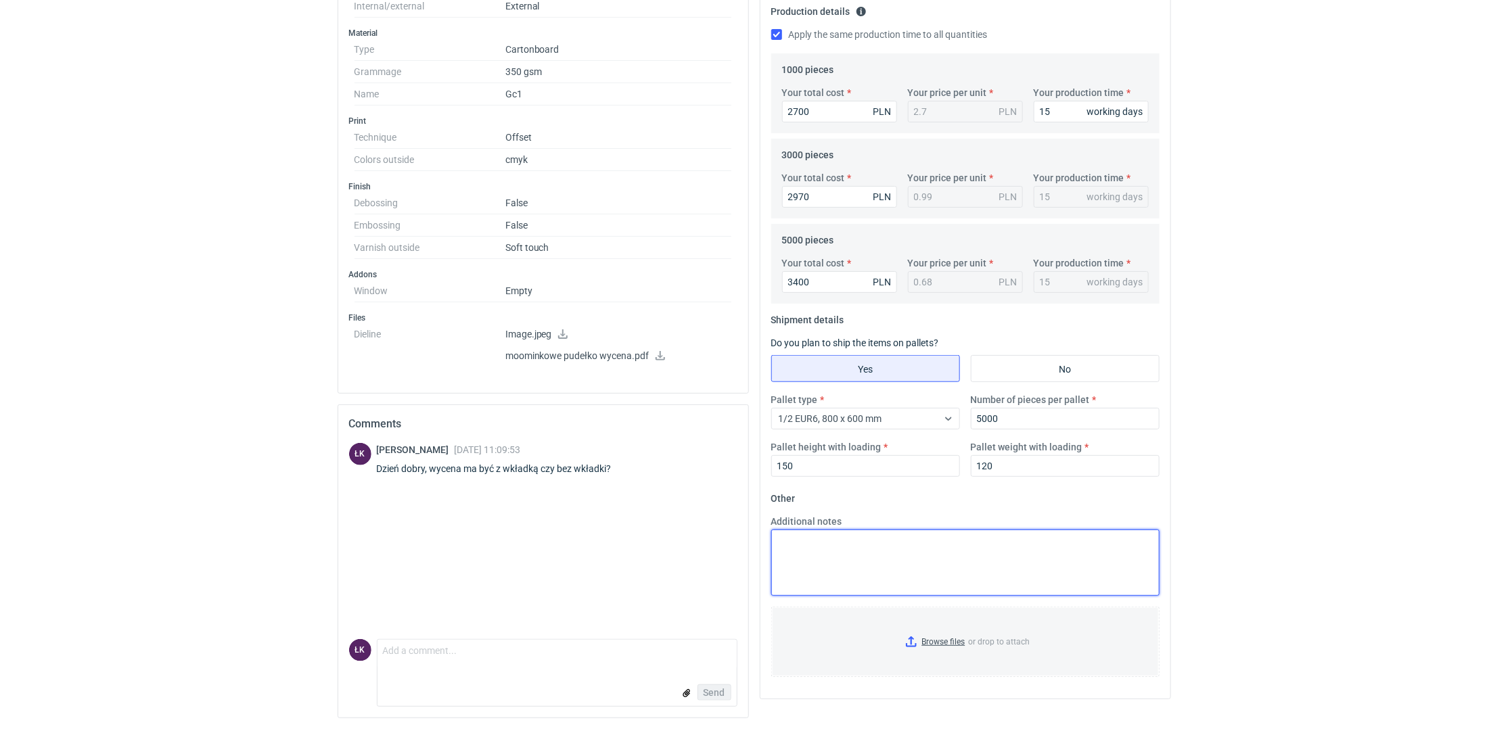
click at [809, 543] on textarea "Additional notes" at bounding box center [965, 563] width 388 height 66
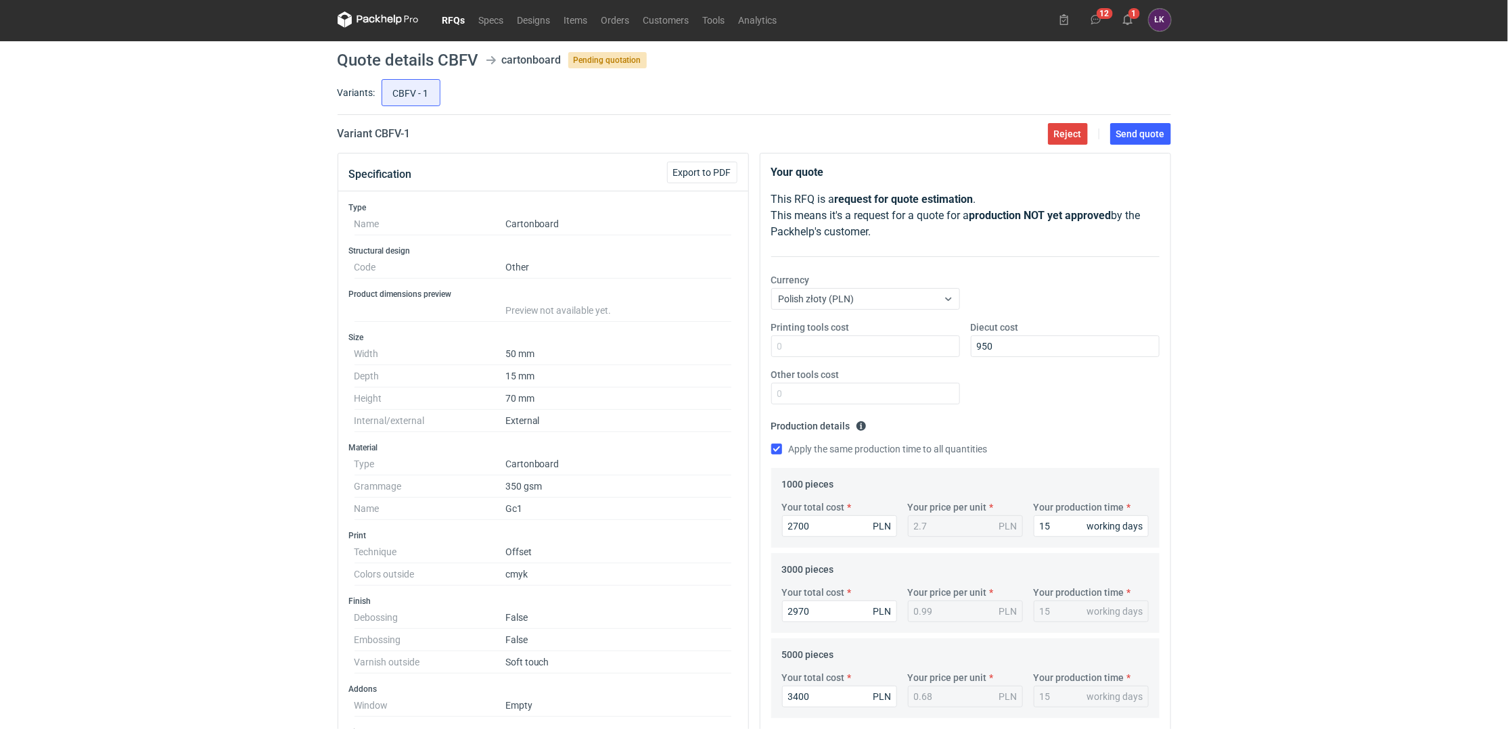
scroll to position [0, 0]
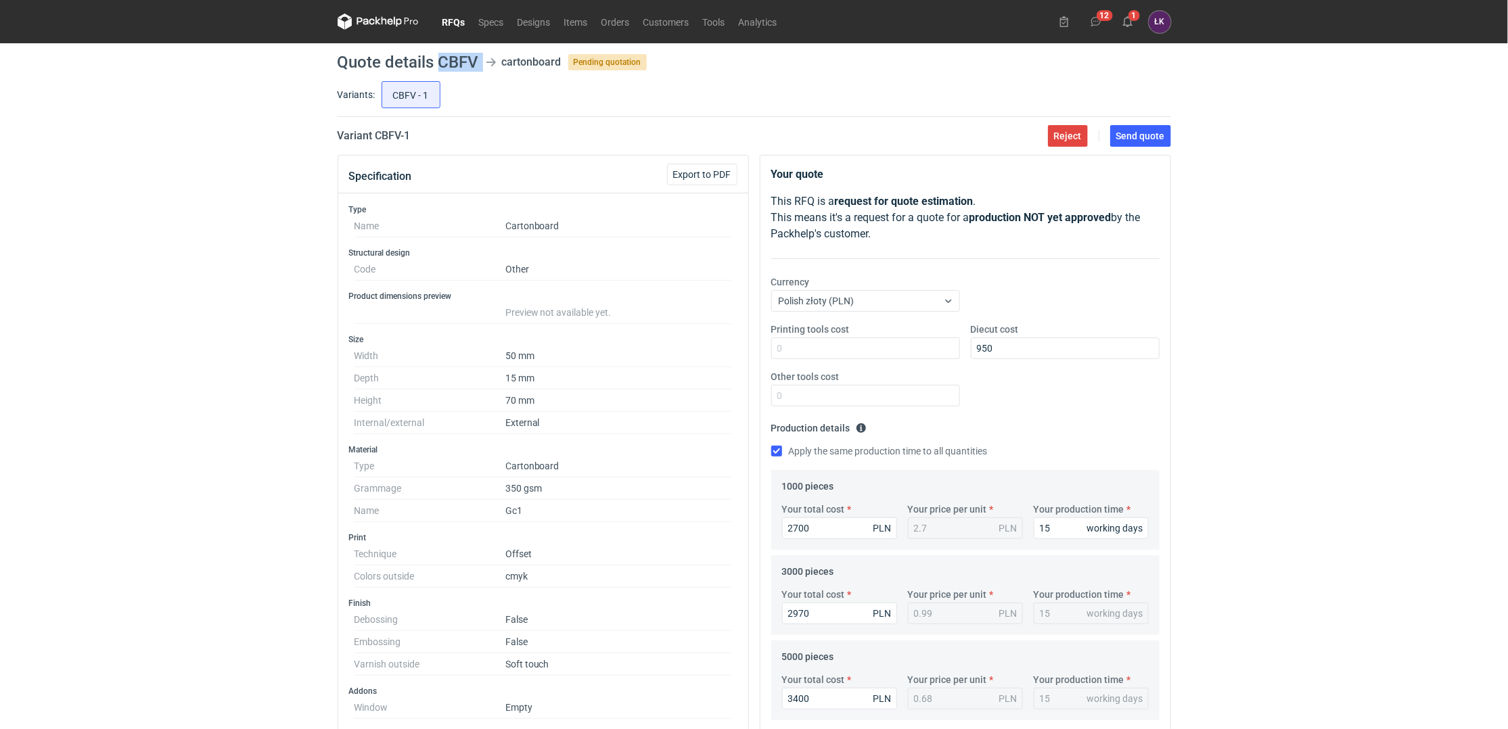
drag, startPoint x: 440, startPoint y: 66, endPoint x: 482, endPoint y: 62, distance: 42.9
click at [482, 62] on header "Quote details CBFV cartonboard Pending quotation" at bounding box center [755, 62] width 834 height 16
copy header "CBFV"
click at [1139, 135] on span "Send quote" at bounding box center [1140, 135] width 49 height 9
click at [200, 274] on div "RFQs Specs Designs Items Orders Customers Tools Analytics 12 1 ŁK [PERSON_NAME]…" at bounding box center [754, 364] width 1508 height 729
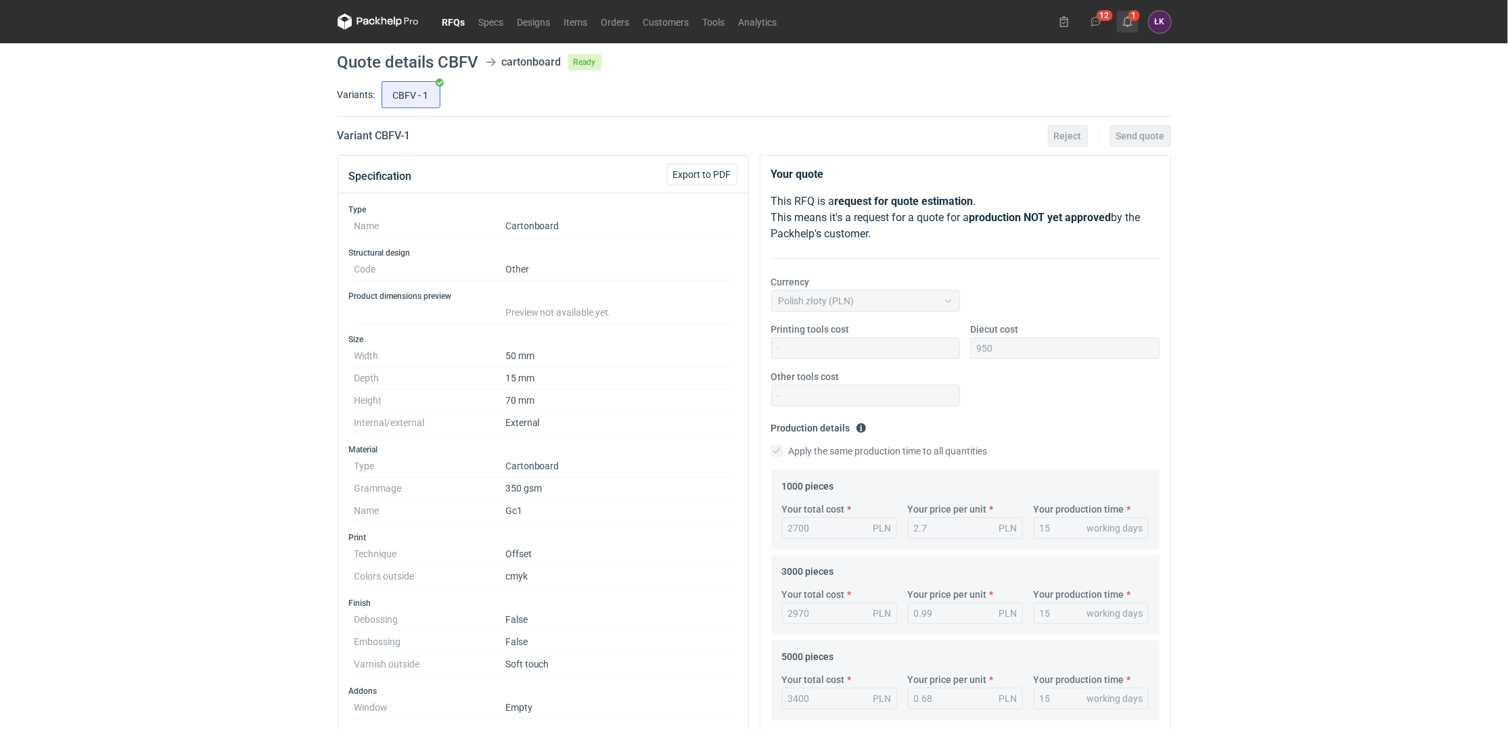
click at [1125, 23] on icon at bounding box center [1127, 21] width 11 height 11
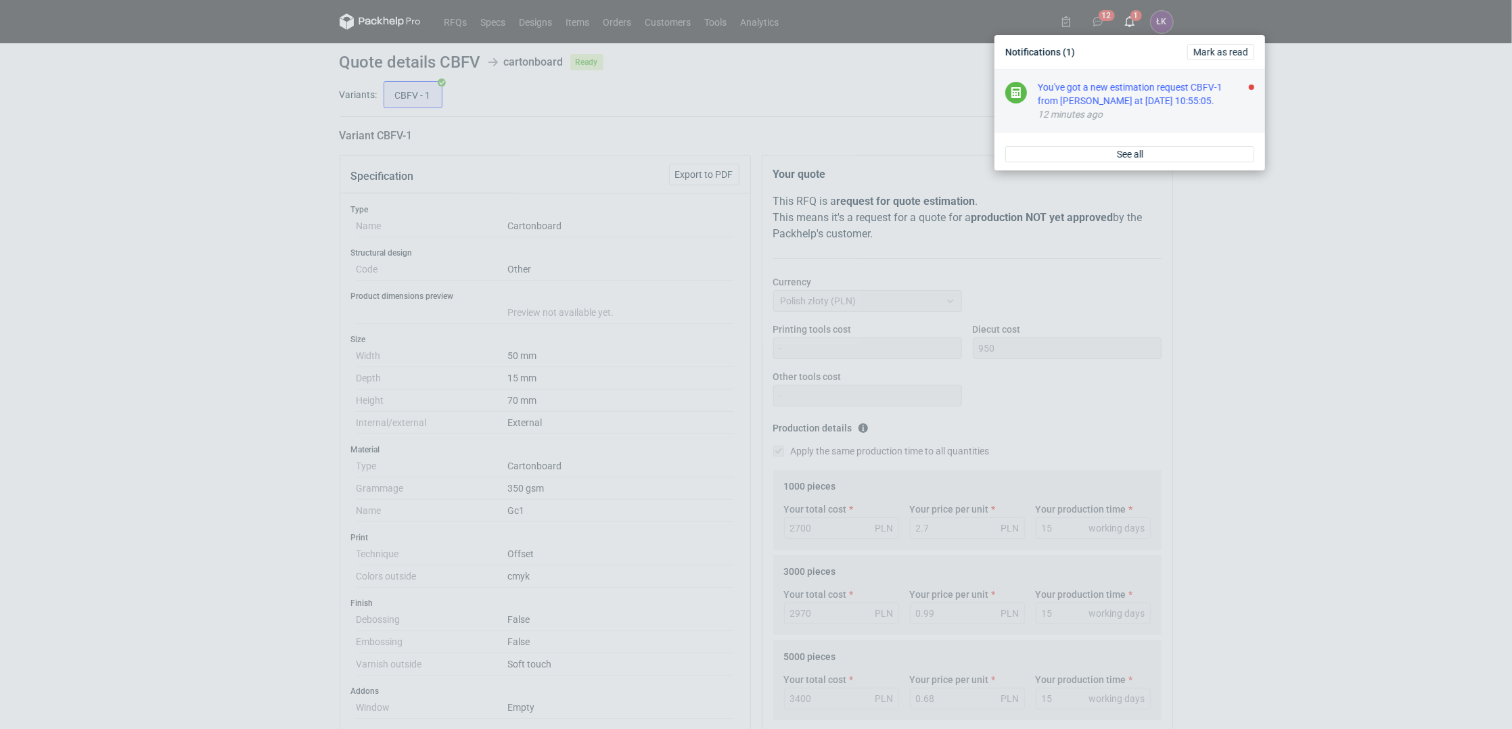
click at [1106, 93] on div "You've got a new estimation request CBFV-1 from [PERSON_NAME] at [DATE] 10:55:0…" at bounding box center [1146, 94] width 217 height 27
drag, startPoint x: 1340, startPoint y: 355, endPoint x: 1417, endPoint y: 197, distance: 176.1
click at [1348, 346] on div "Notifications [PERSON_NAME] as read Good job, you're up to date. When someone i…" at bounding box center [756, 364] width 1512 height 729
